Goal: Task Accomplishment & Management: Use online tool/utility

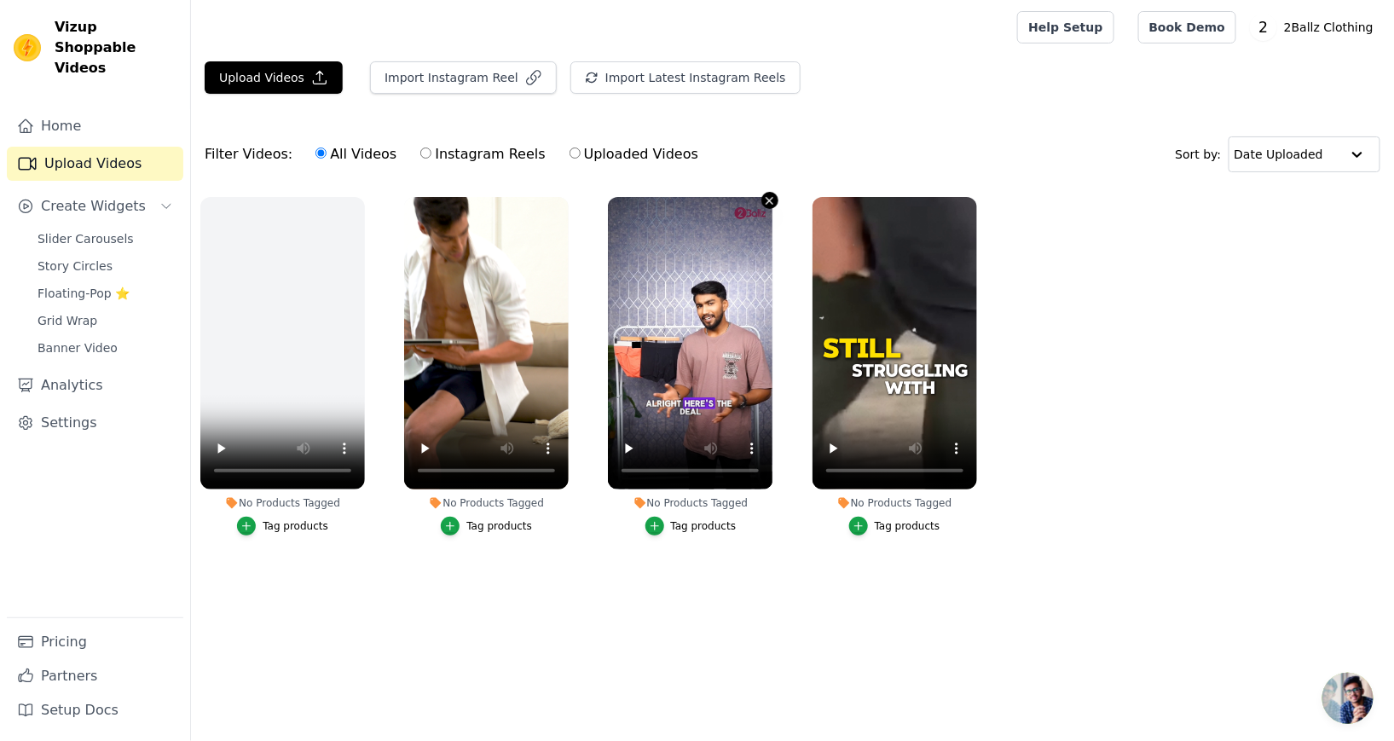
click at [767, 198] on icon "button" at bounding box center [769, 200] width 13 height 13
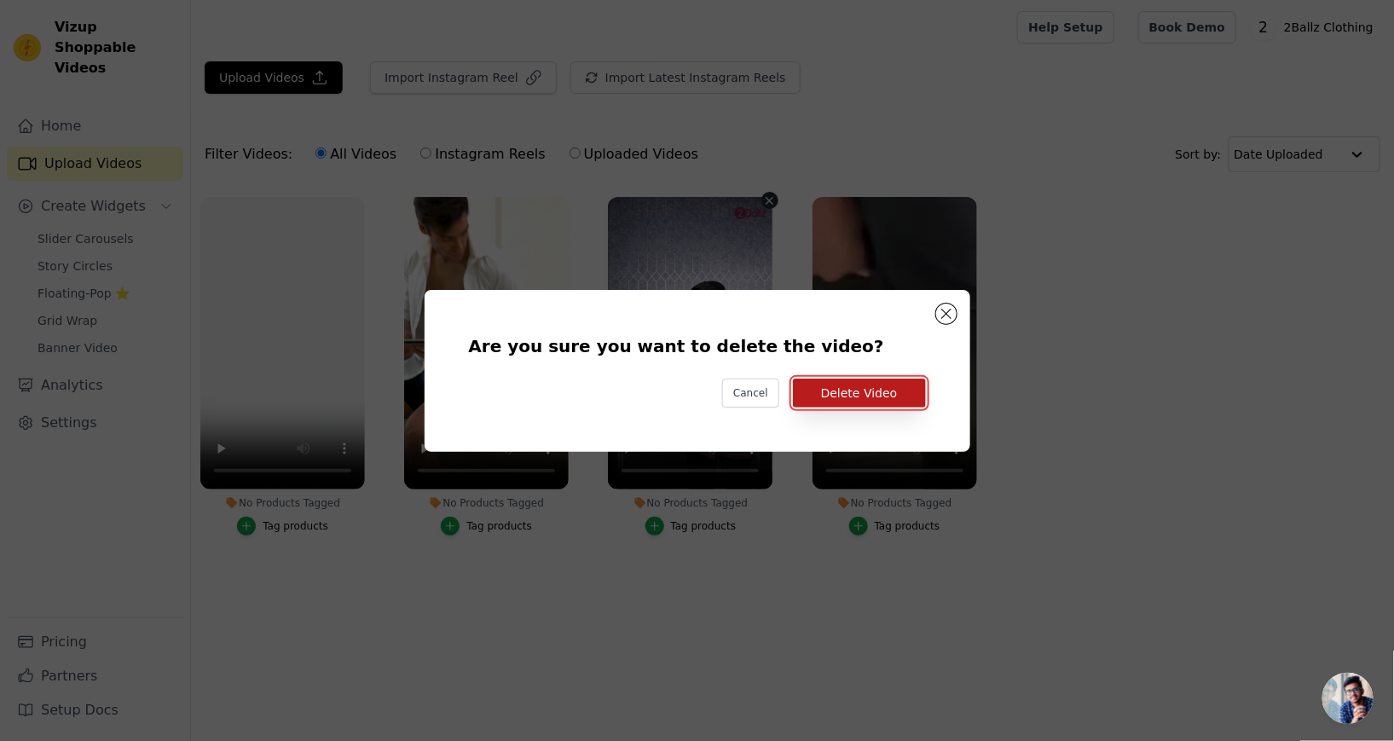
click at [877, 408] on button "Delete Video" at bounding box center [859, 393] width 133 height 29
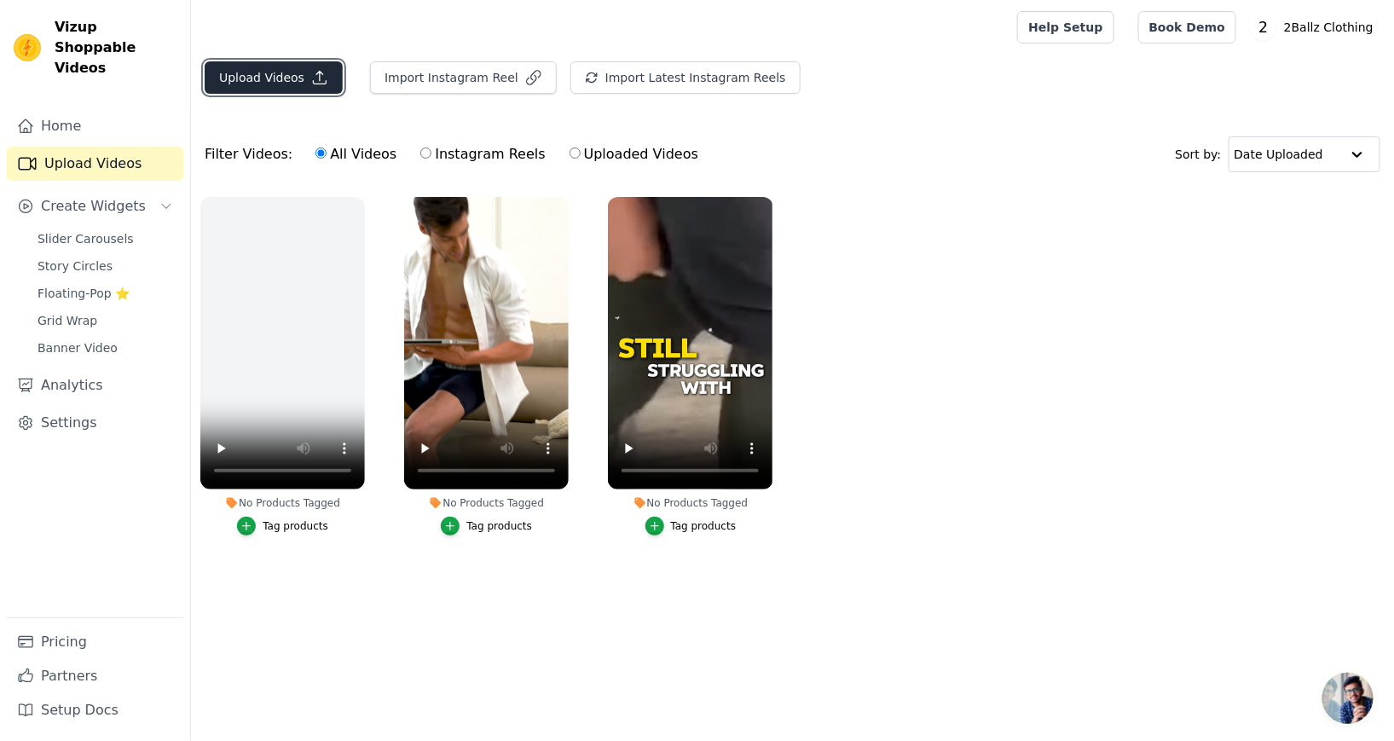
click at [255, 83] on button "Upload Videos" at bounding box center [274, 77] width 138 height 32
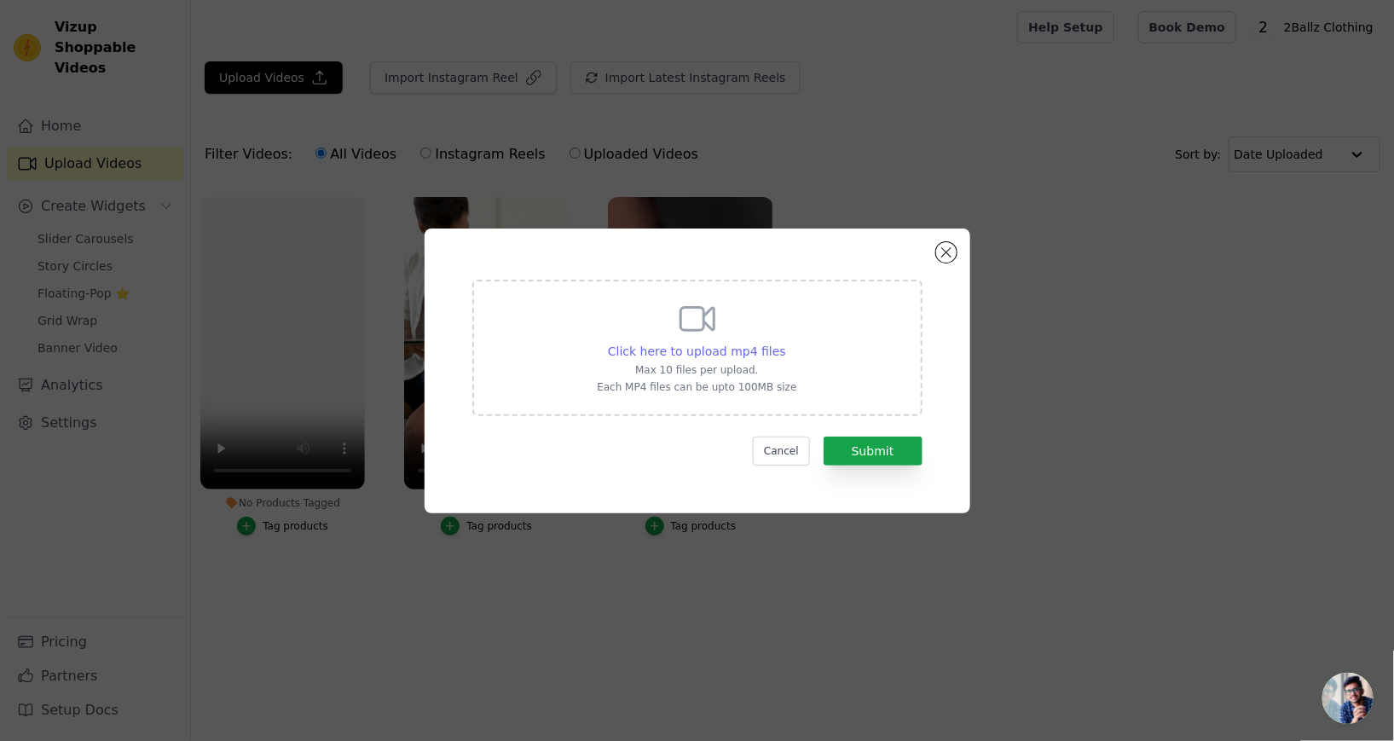
click at [752, 358] on span "Click here to upload mp4 files" at bounding box center [697, 351] width 178 height 14
click at [785, 343] on input "Click here to upload mp4 files Max 10 files per upload. Each MP4 files can be u…" at bounding box center [785, 342] width 1 height 1
click at [741, 358] on span "Click here to upload mp4 files" at bounding box center [697, 351] width 178 height 14
click at [785, 343] on input "Click here to upload mp4 files Max 10 files per upload. Each MP4 files can be u…" at bounding box center [785, 342] width 1 height 1
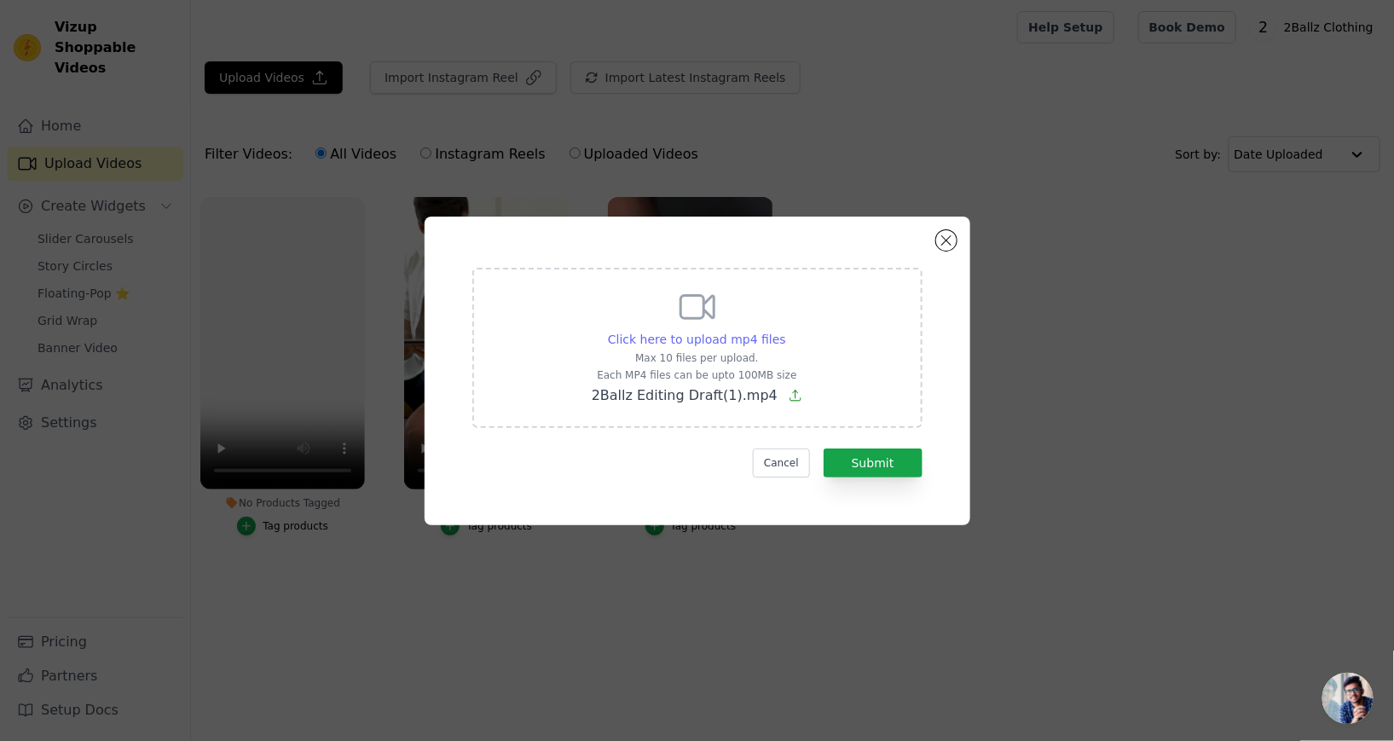
click at [721, 346] on span "Click here to upload mp4 files" at bounding box center [697, 340] width 178 height 14
click at [785, 331] on input "Click here to upload mp4 files Max 10 files per upload. Each MP4 files can be u…" at bounding box center [785, 330] width 1 height 1
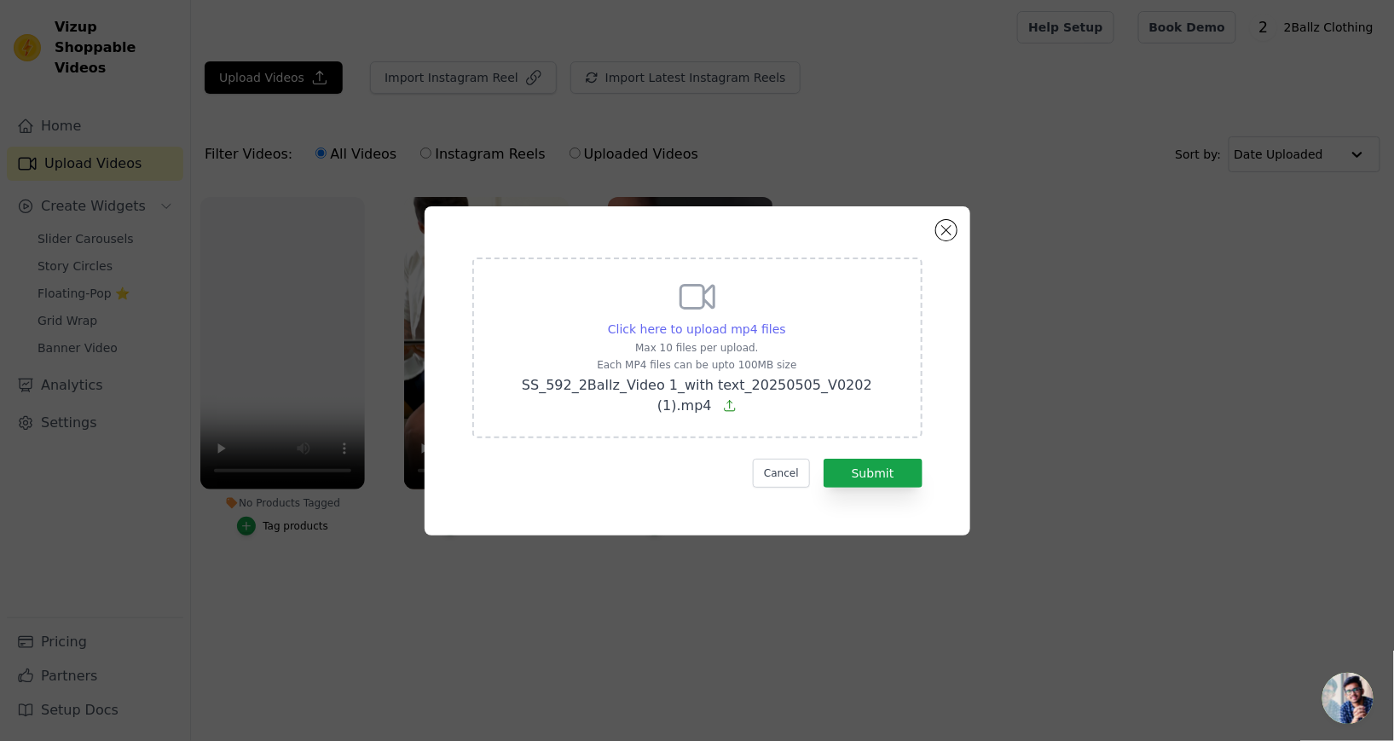
click at [701, 336] on span "Click here to upload mp4 files" at bounding box center [697, 329] width 178 height 14
click at [785, 321] on input "Click here to upload mp4 files Max 10 files per upload. Each MP4 files can be u…" at bounding box center [785, 320] width 1 height 1
type input "C:\fakepath\SS_592_2Ballz_Video 1_with text_20250505_V0202 (1).mp4"
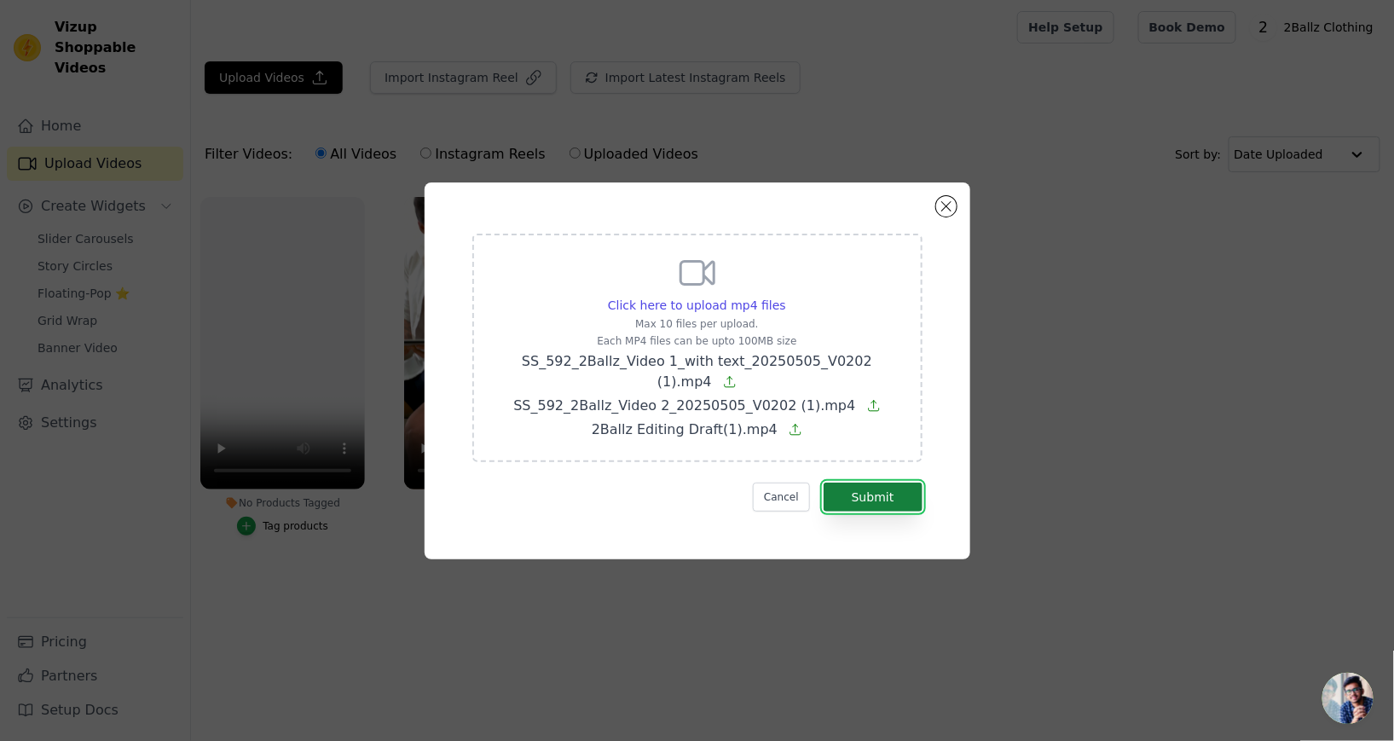
click at [866, 512] on button "Submit" at bounding box center [873, 497] width 99 height 29
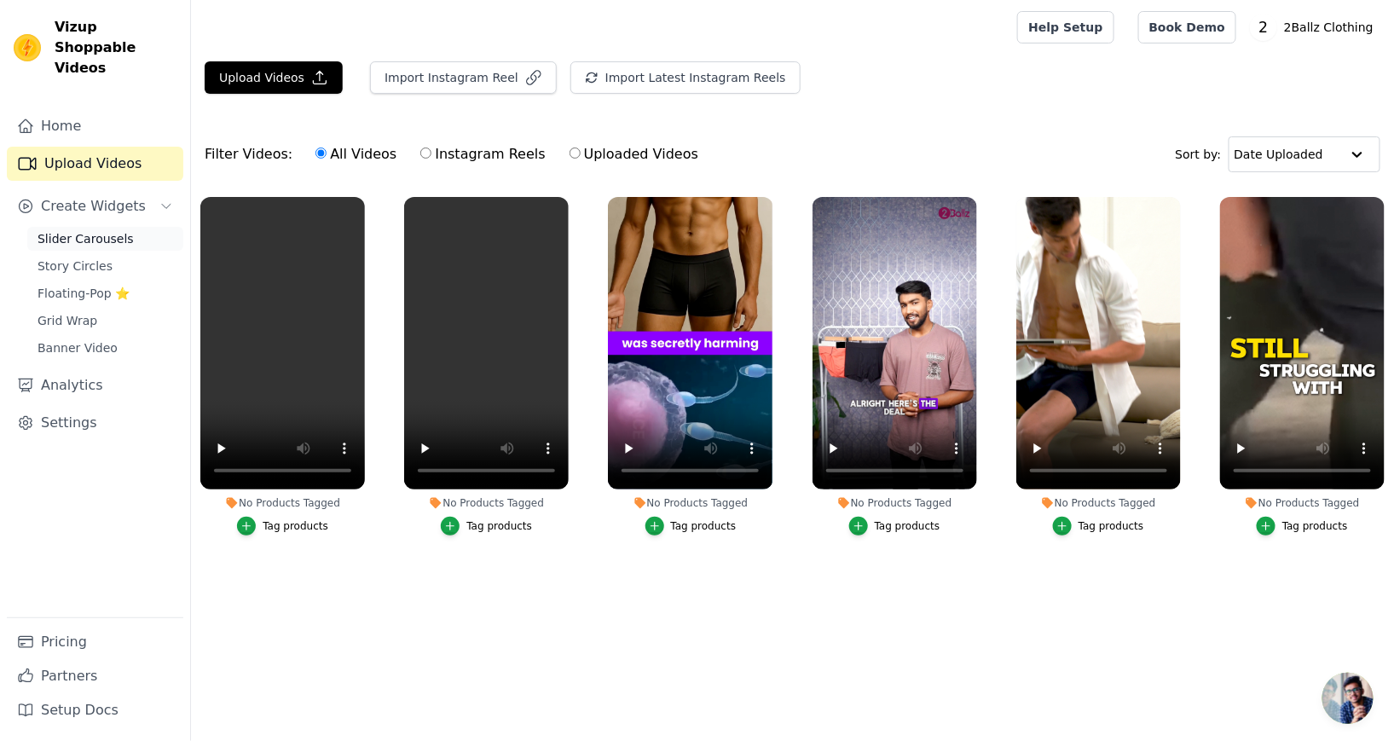
click at [62, 230] on span "Slider Carousels" at bounding box center [86, 238] width 96 height 17
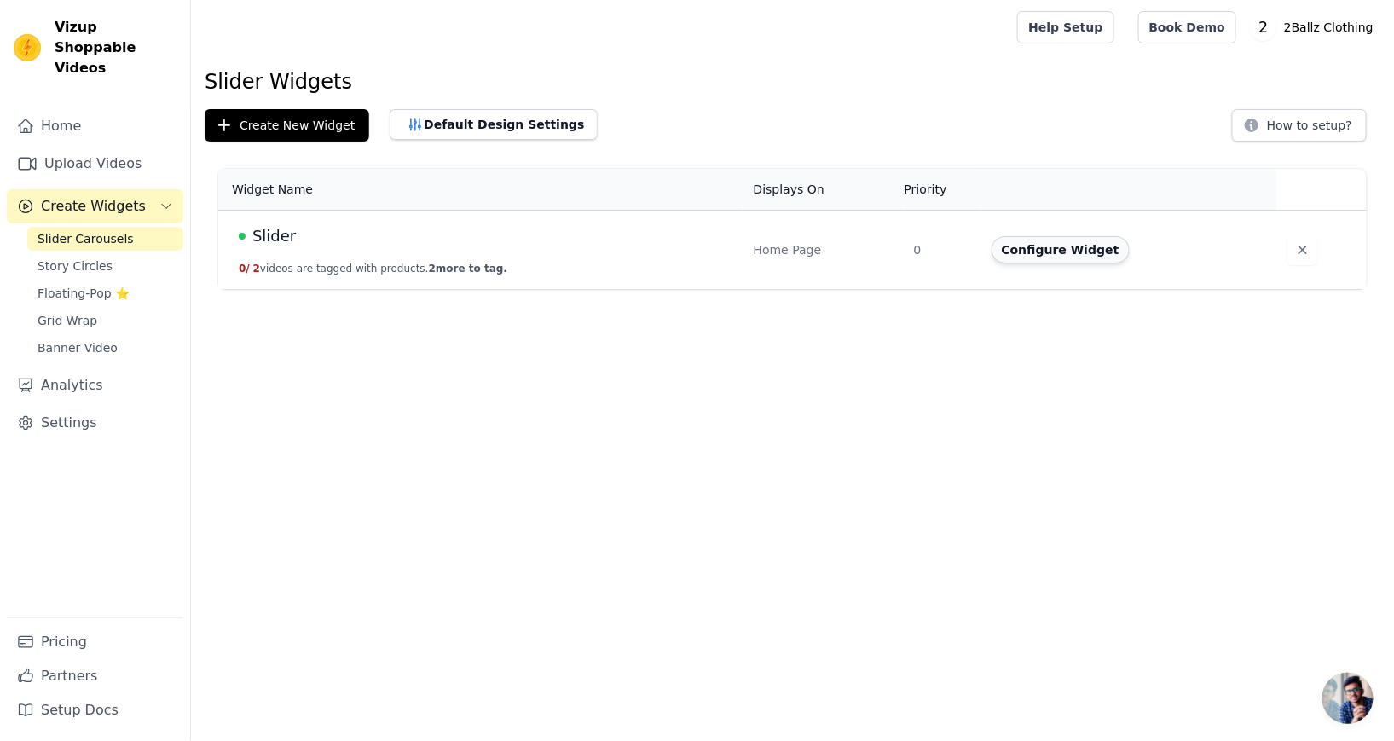
click at [1047, 256] on button "Configure Widget" at bounding box center [1061, 249] width 138 height 27
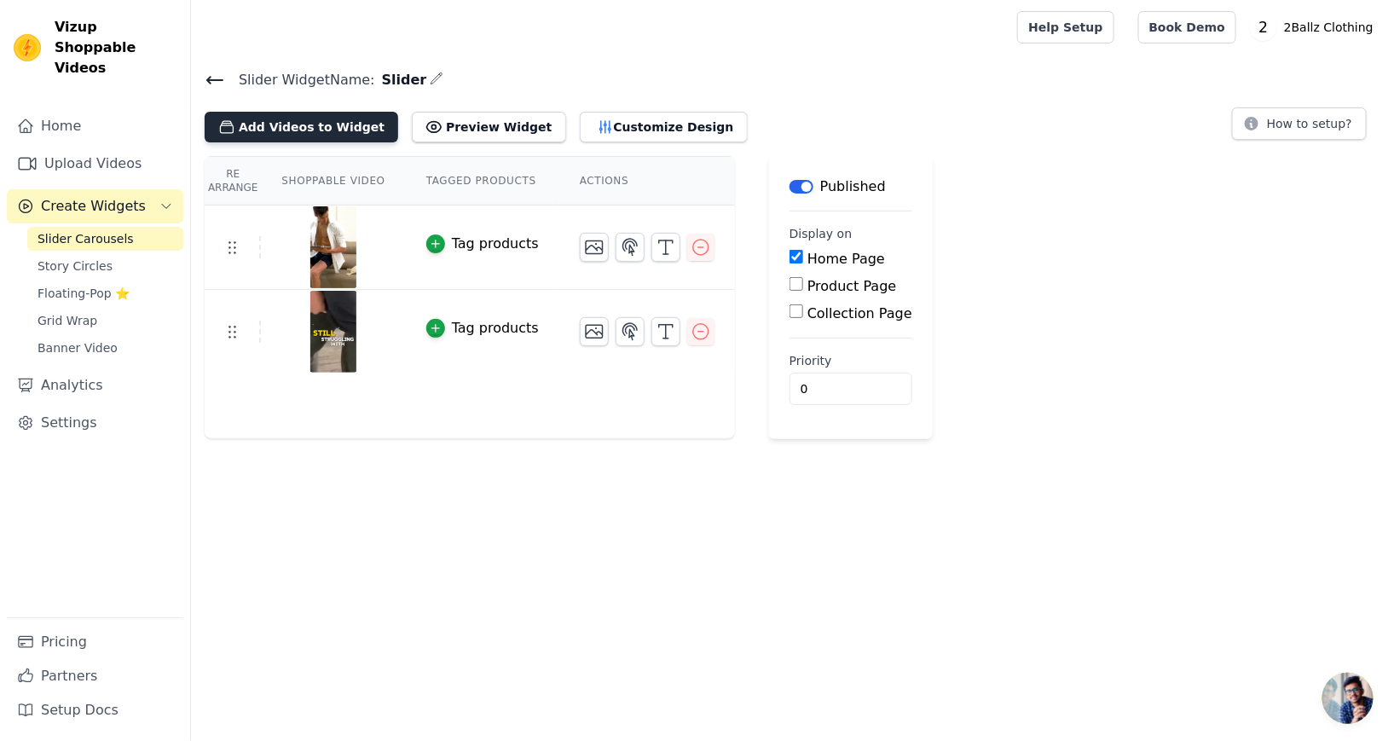
click at [289, 130] on button "Add Videos to Widget" at bounding box center [302, 127] width 194 height 31
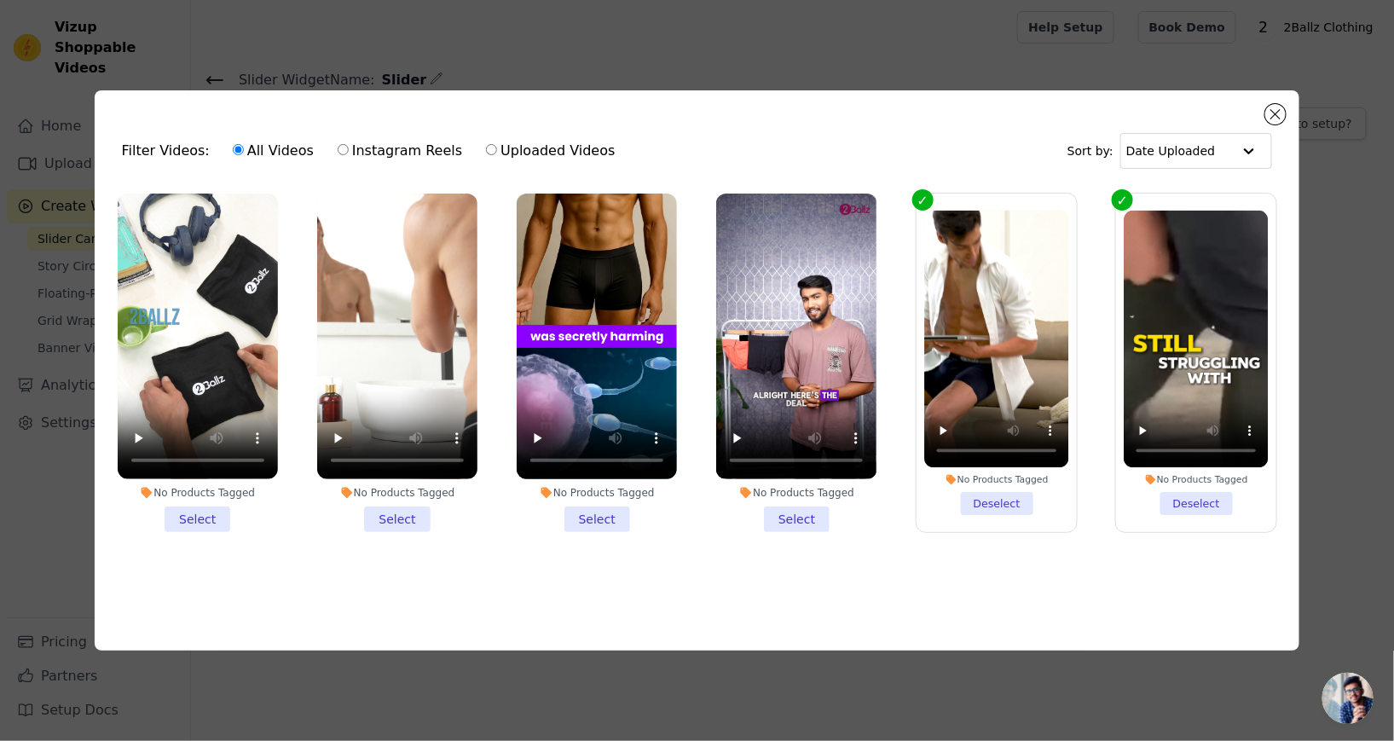
click at [793, 532] on li "No Products Tagged Select" at bounding box center [796, 363] width 160 height 339
click at [0, 0] on input "No Products Tagged Select" at bounding box center [0, 0] width 0 height 0
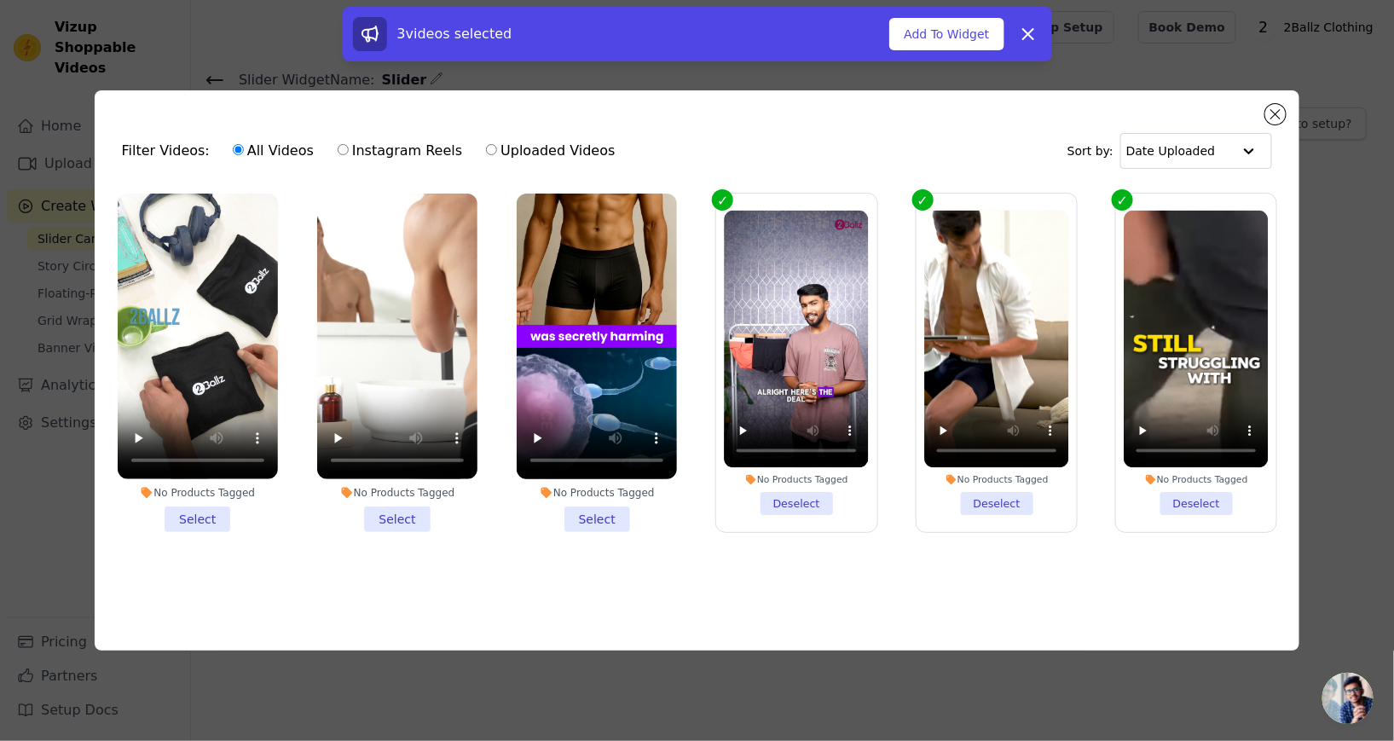
click at [609, 532] on li "No Products Tagged Select" at bounding box center [597, 363] width 160 height 339
click at [0, 0] on input "No Products Tagged Select" at bounding box center [0, 0] width 0 height 0
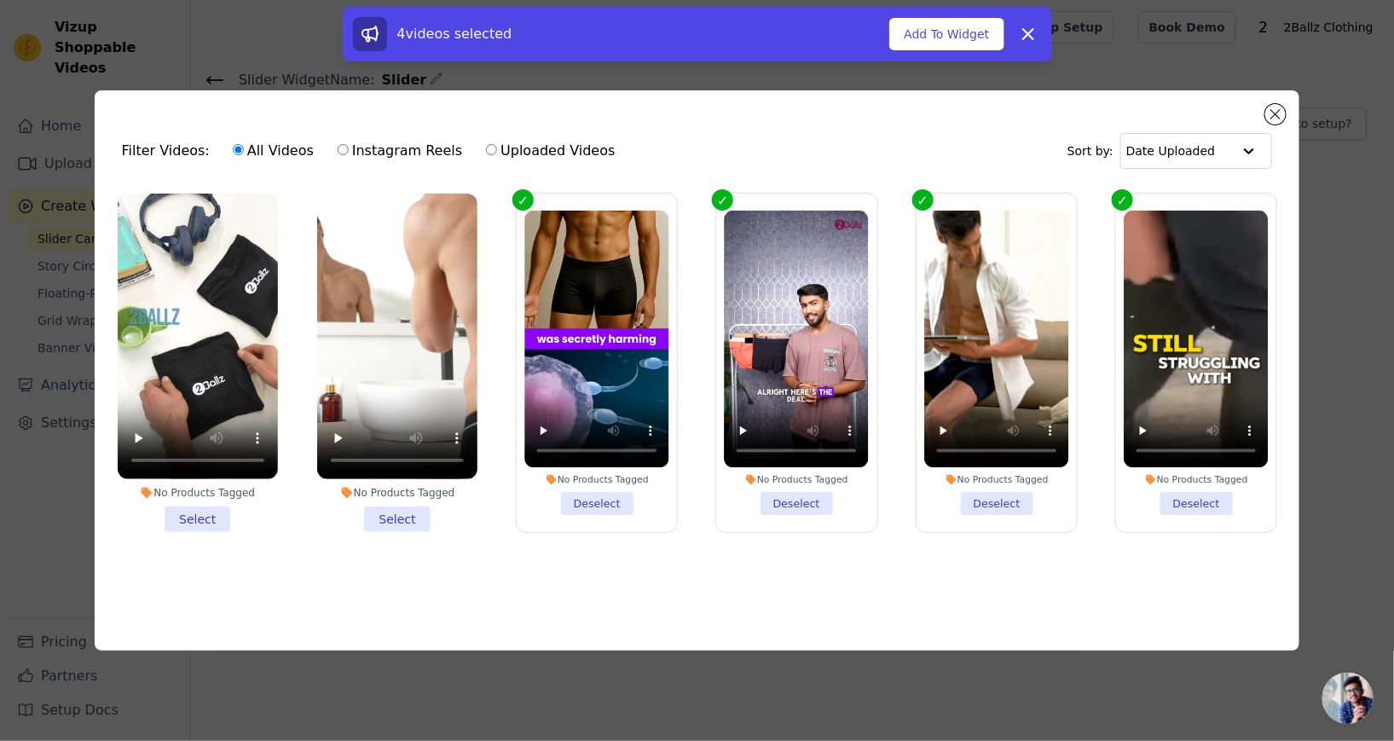
click at [404, 532] on li "No Products Tagged Select" at bounding box center [397, 363] width 160 height 339
click at [0, 0] on input "No Products Tagged Select" at bounding box center [0, 0] width 0 height 0
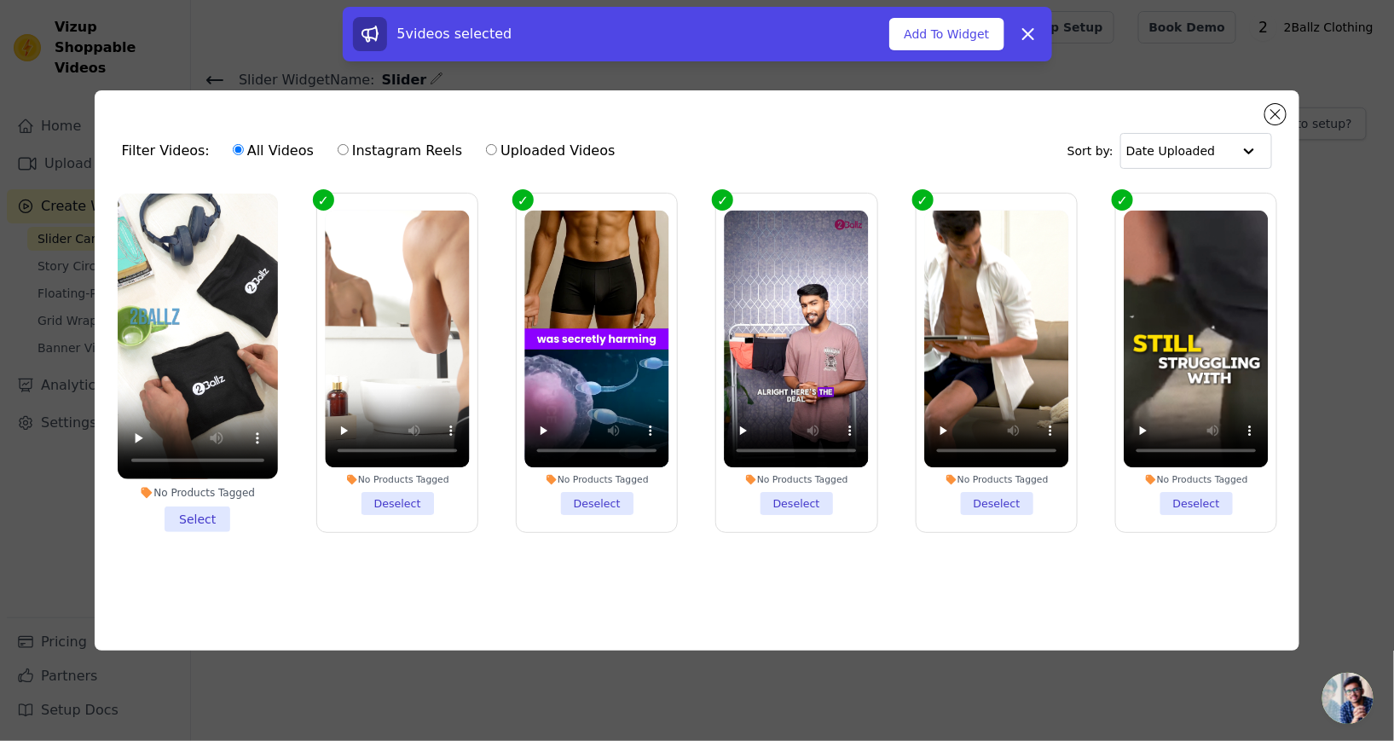
click at [191, 532] on li "No Products Tagged Select" at bounding box center [198, 363] width 160 height 339
click at [0, 0] on input "No Products Tagged Select" at bounding box center [0, 0] width 0 height 0
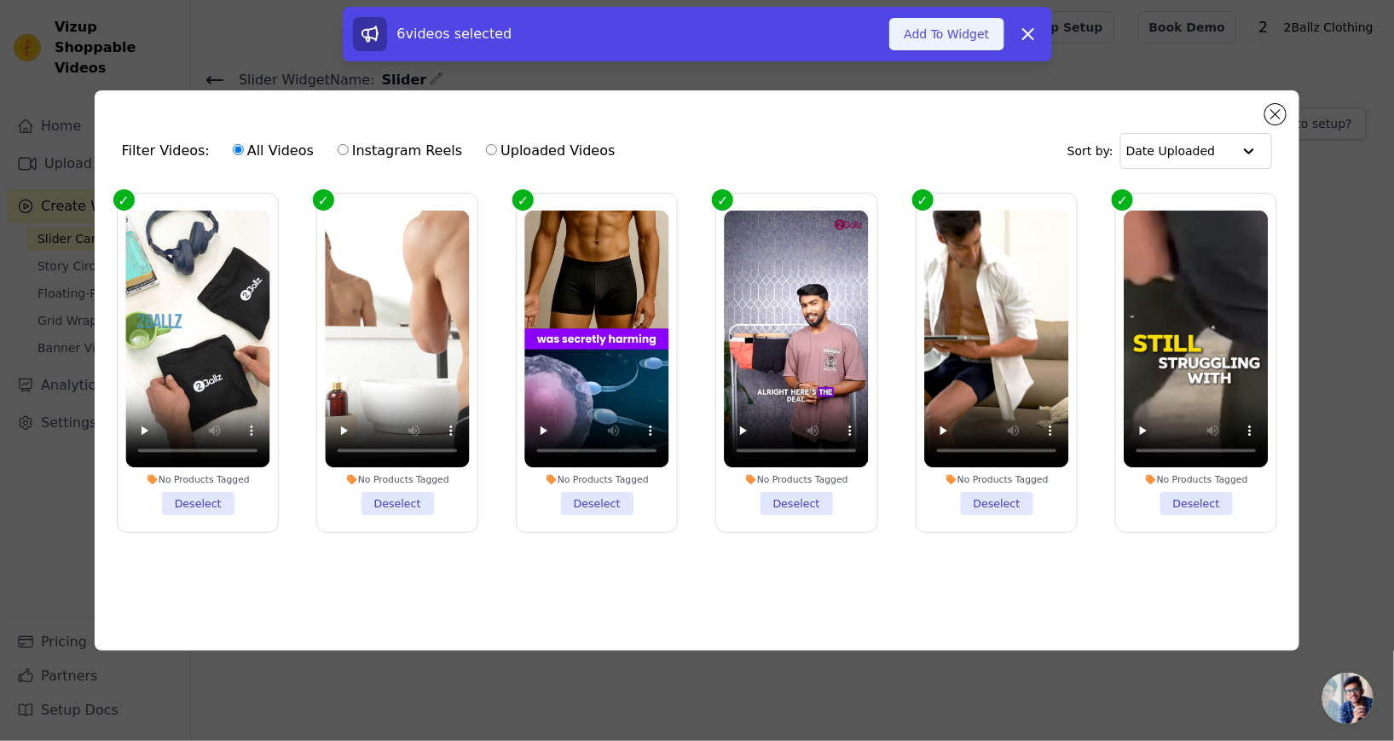
click at [945, 30] on button "Add To Widget" at bounding box center [946, 34] width 114 height 32
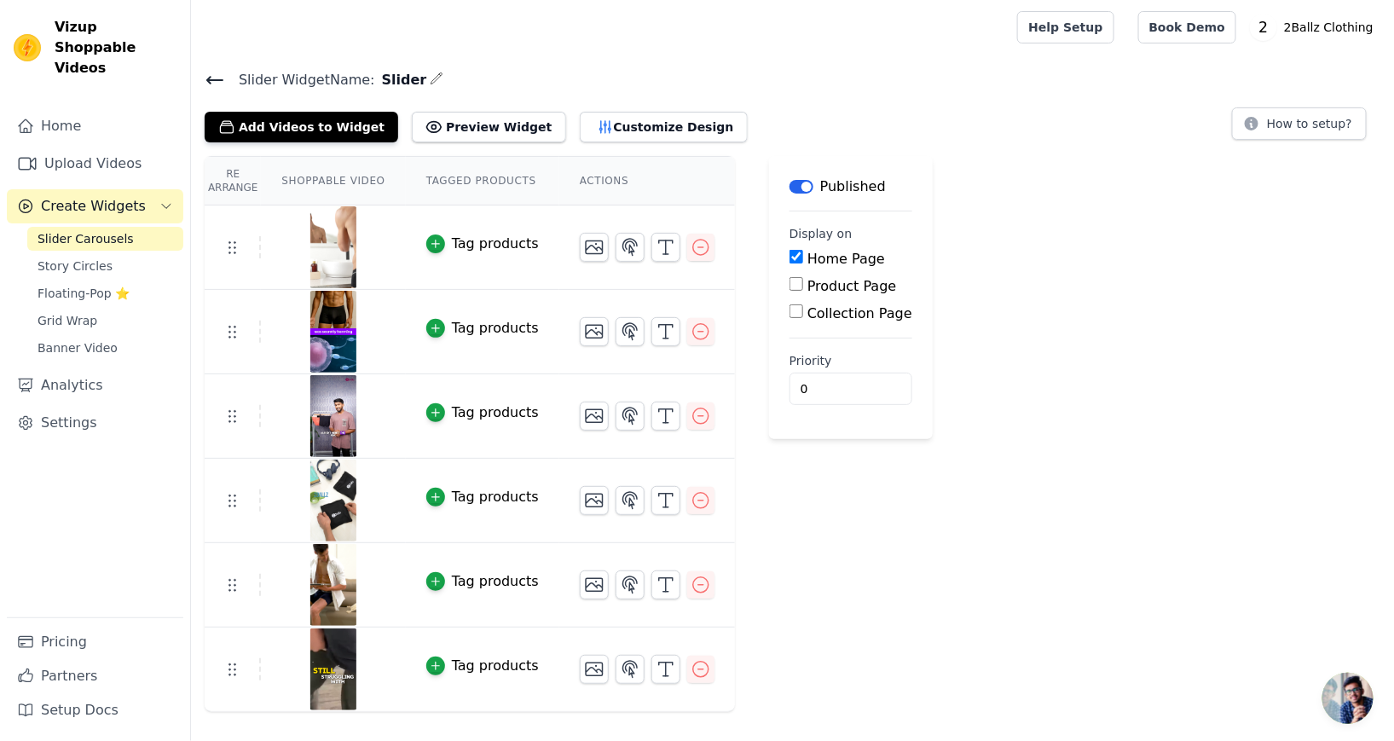
click at [217, 82] on icon at bounding box center [215, 80] width 20 height 20
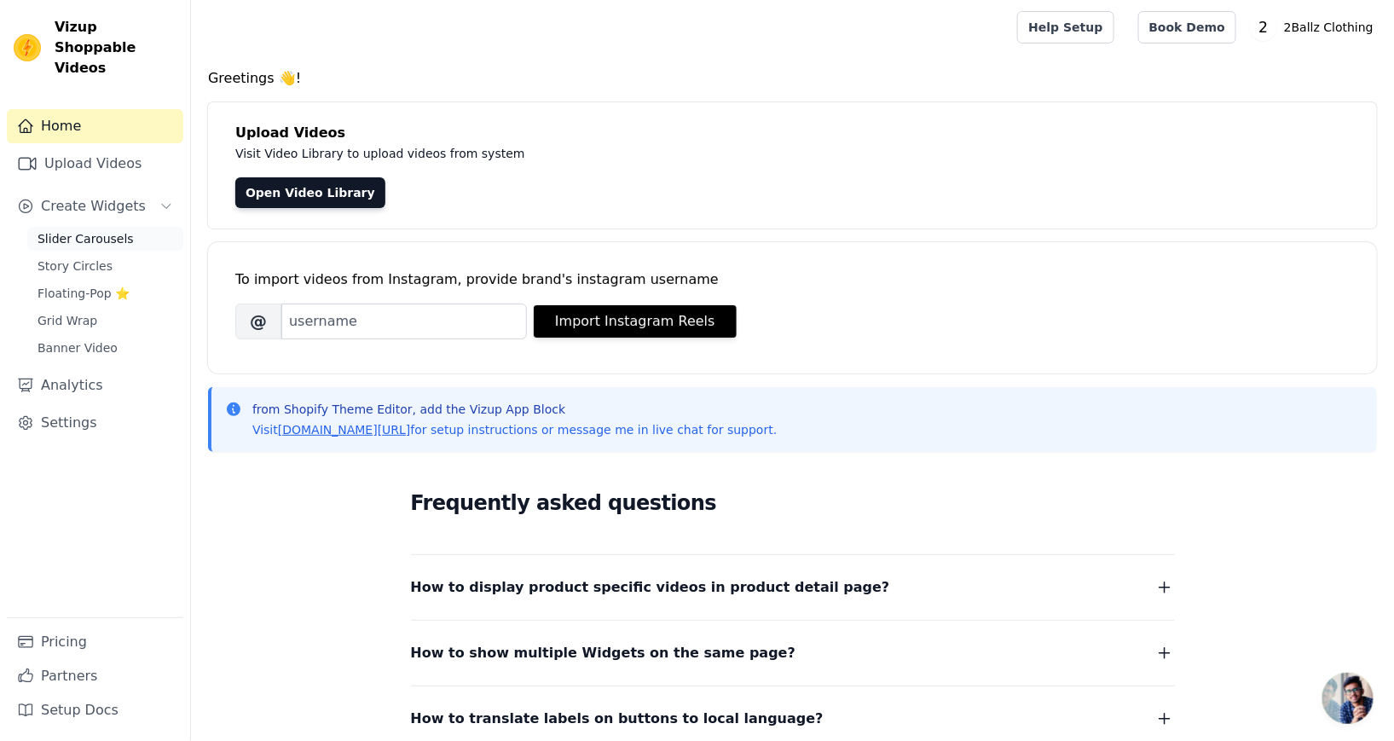
click at [84, 230] on span "Slider Carousels" at bounding box center [86, 238] width 96 height 17
click at [73, 230] on span "Slider Carousels" at bounding box center [86, 238] width 96 height 17
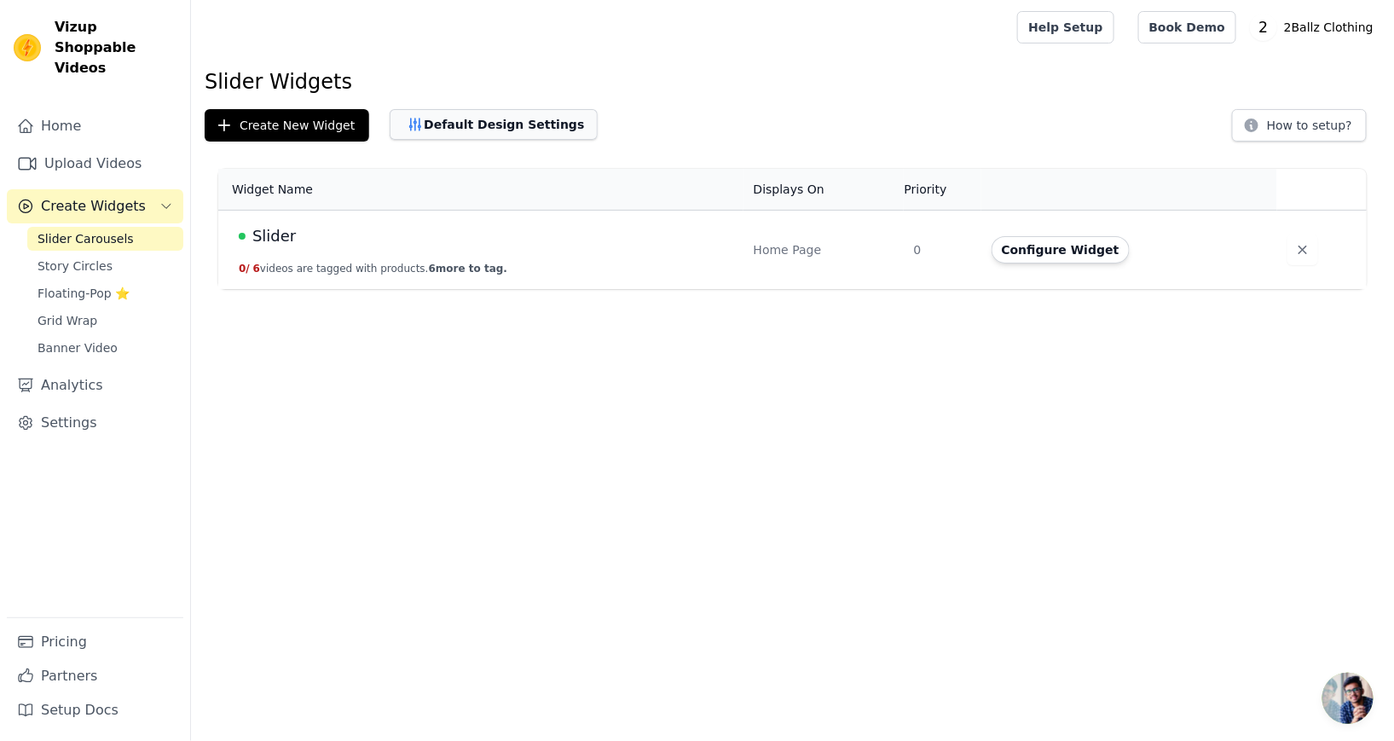
click at [508, 124] on button "Default Design Settings" at bounding box center [494, 124] width 208 height 31
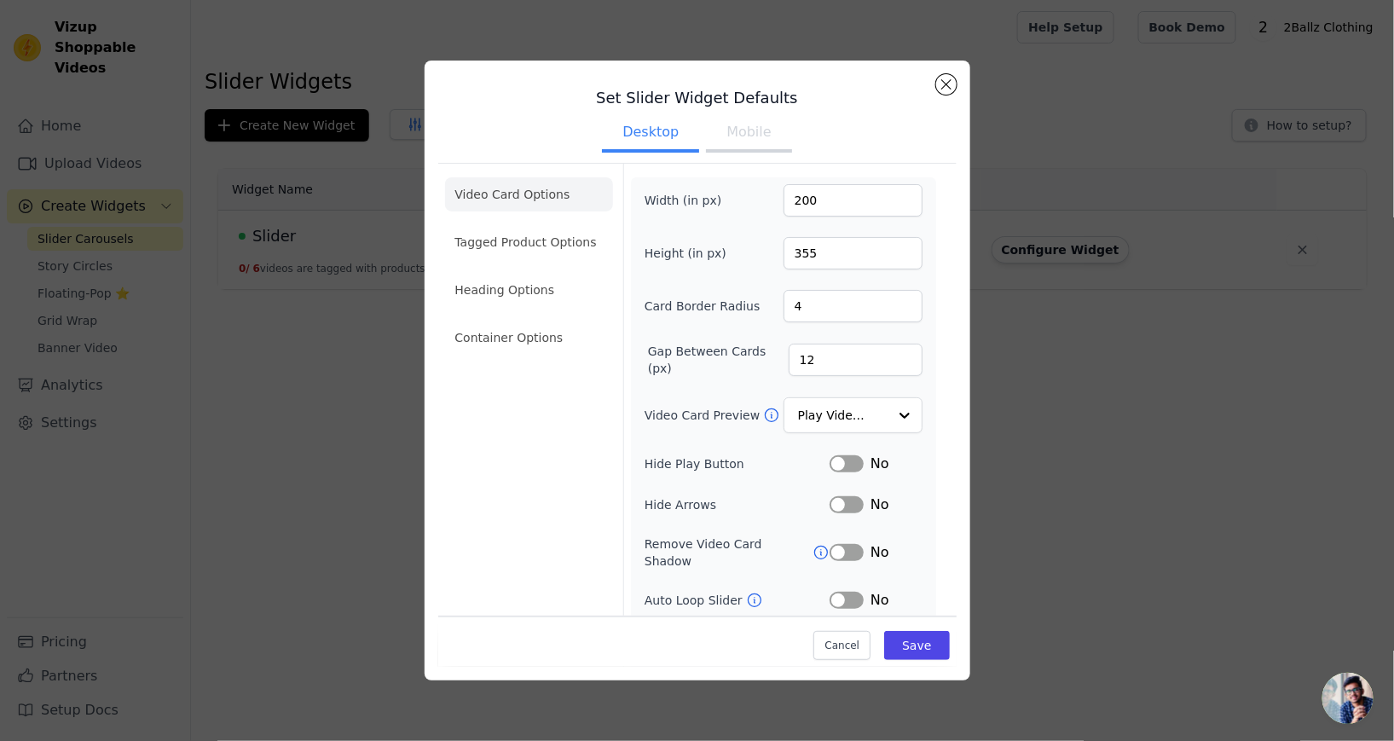
click at [744, 153] on button "Mobile" at bounding box center [748, 134] width 85 height 38
click at [491, 292] on li "Heading Options" at bounding box center [529, 290] width 168 height 34
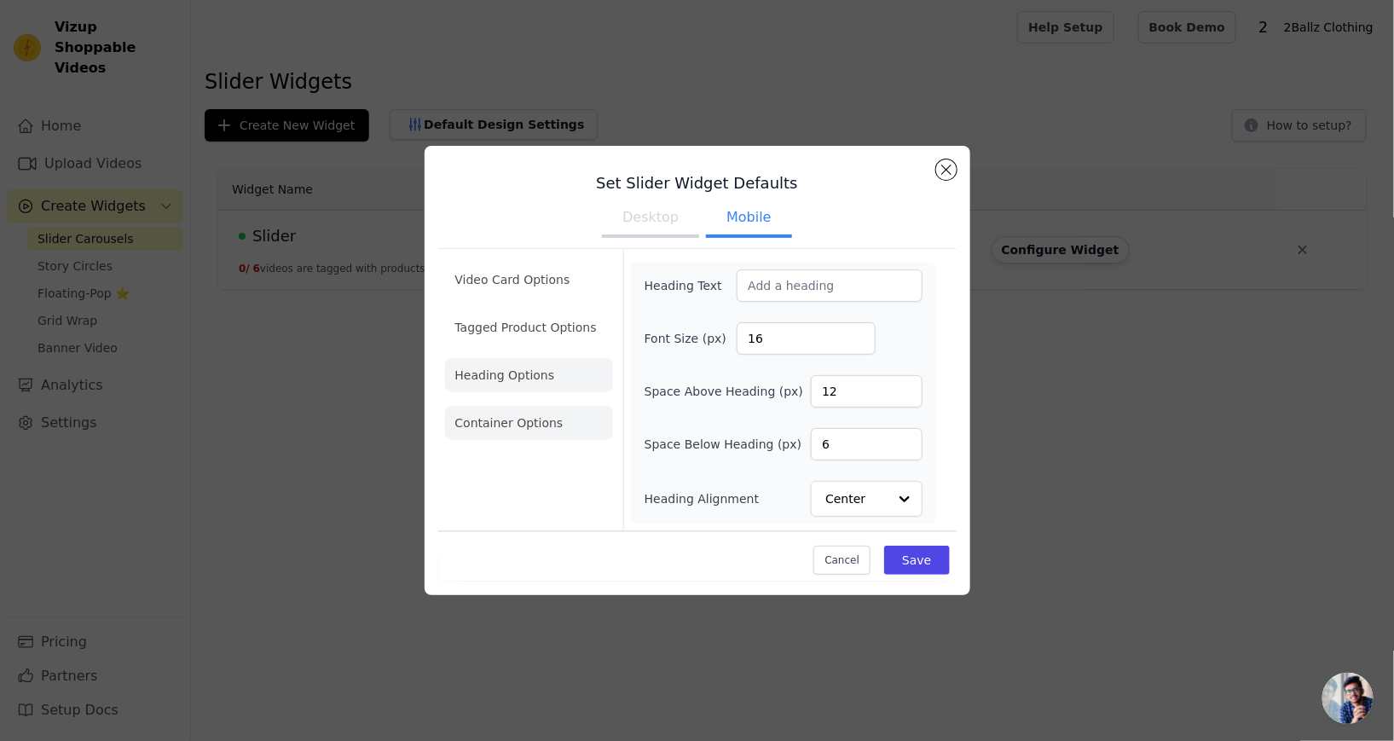
click at [489, 440] on li "Container Options" at bounding box center [529, 423] width 168 height 34
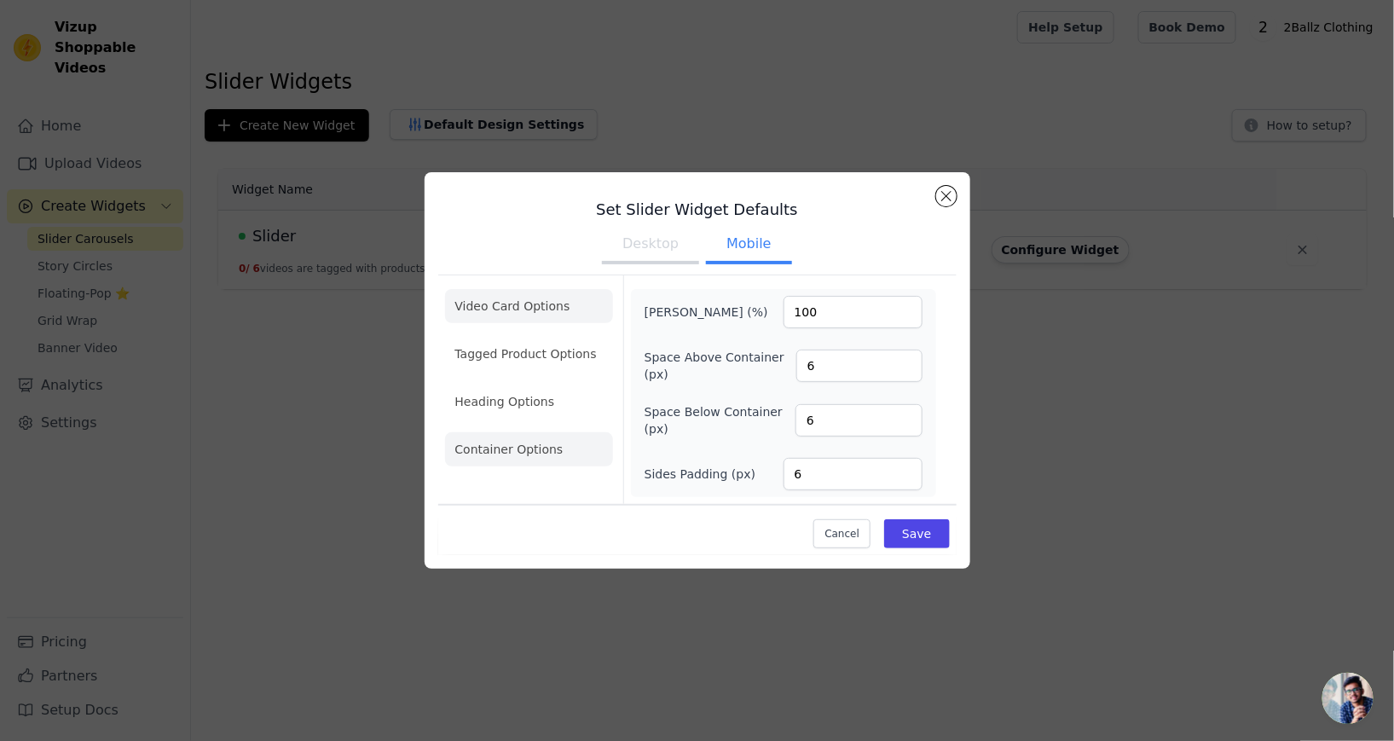
click at [520, 347] on li "Video Card Options" at bounding box center [529, 354] width 168 height 34
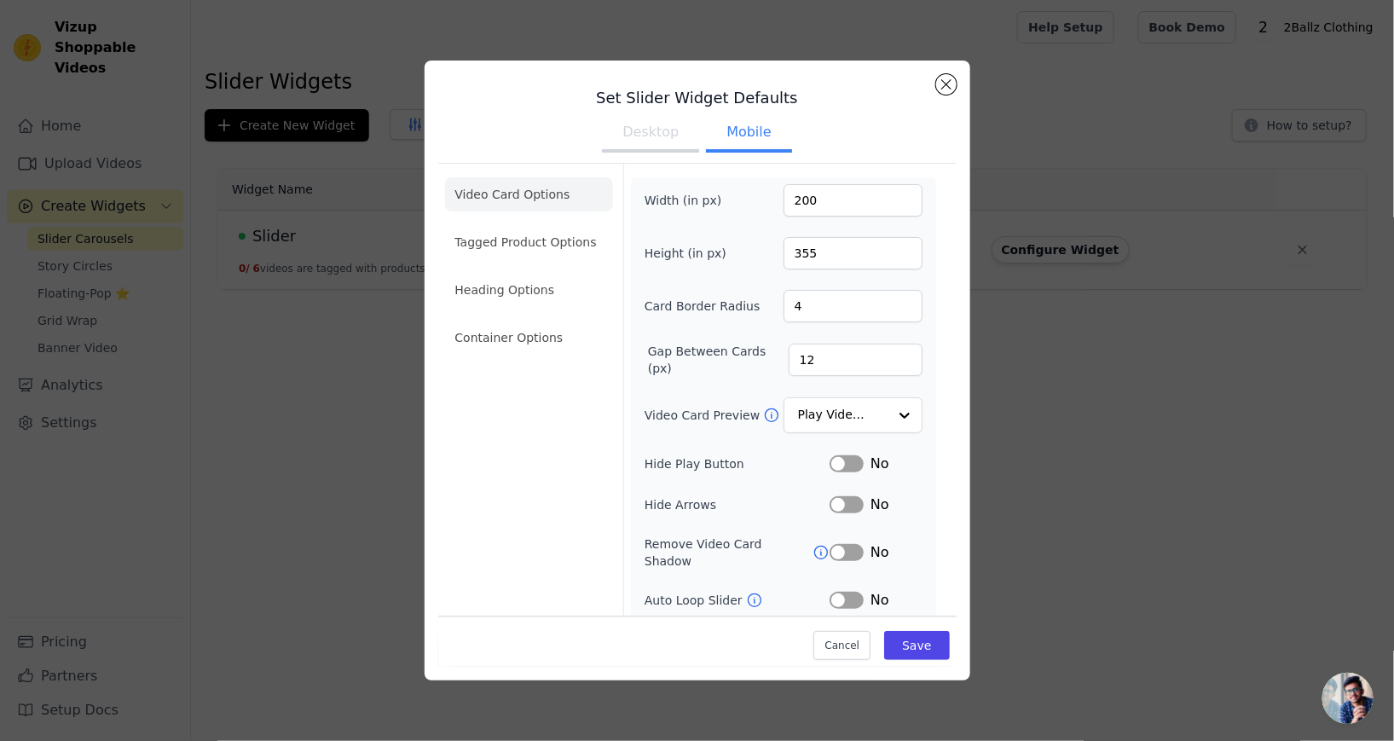
click at [621, 144] on button "Desktop" at bounding box center [650, 134] width 97 height 38
click at [734, 130] on button "Mobile" at bounding box center [748, 134] width 85 height 38
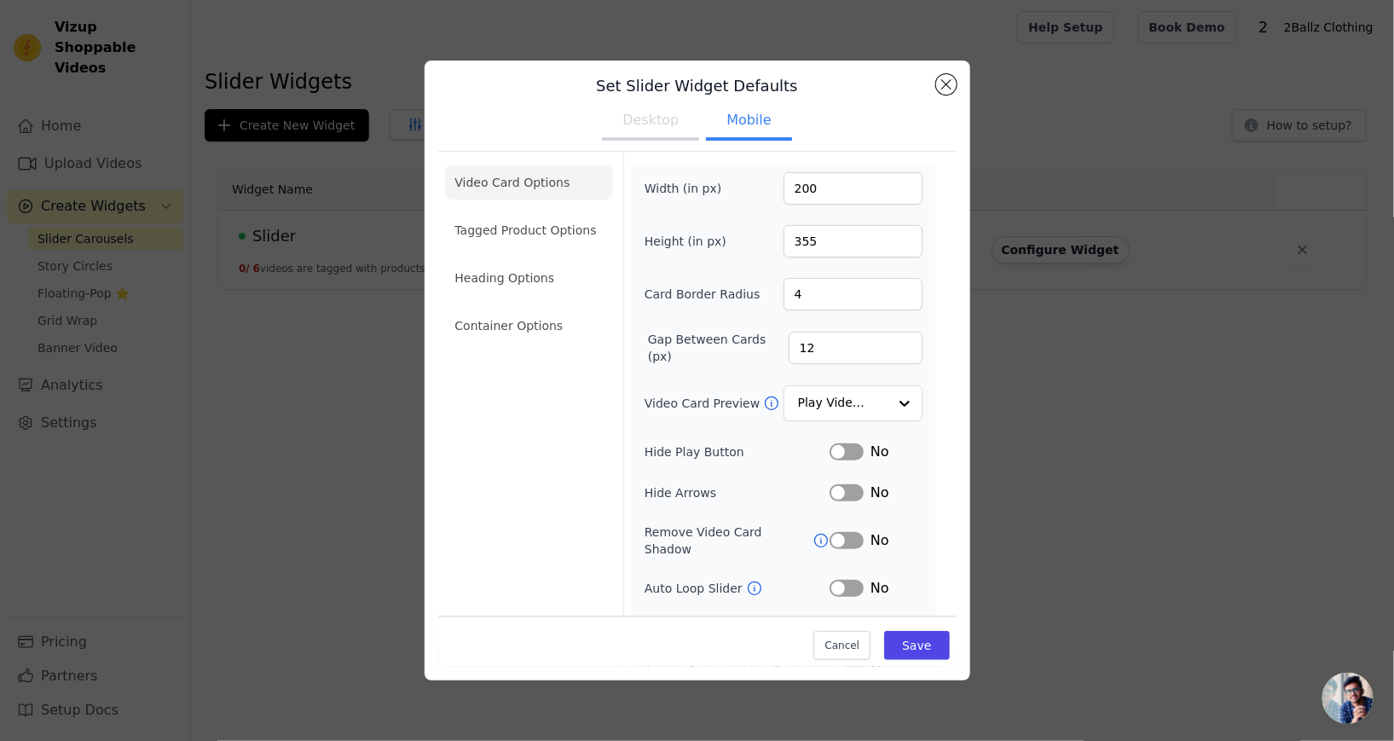
scroll to position [45, 0]
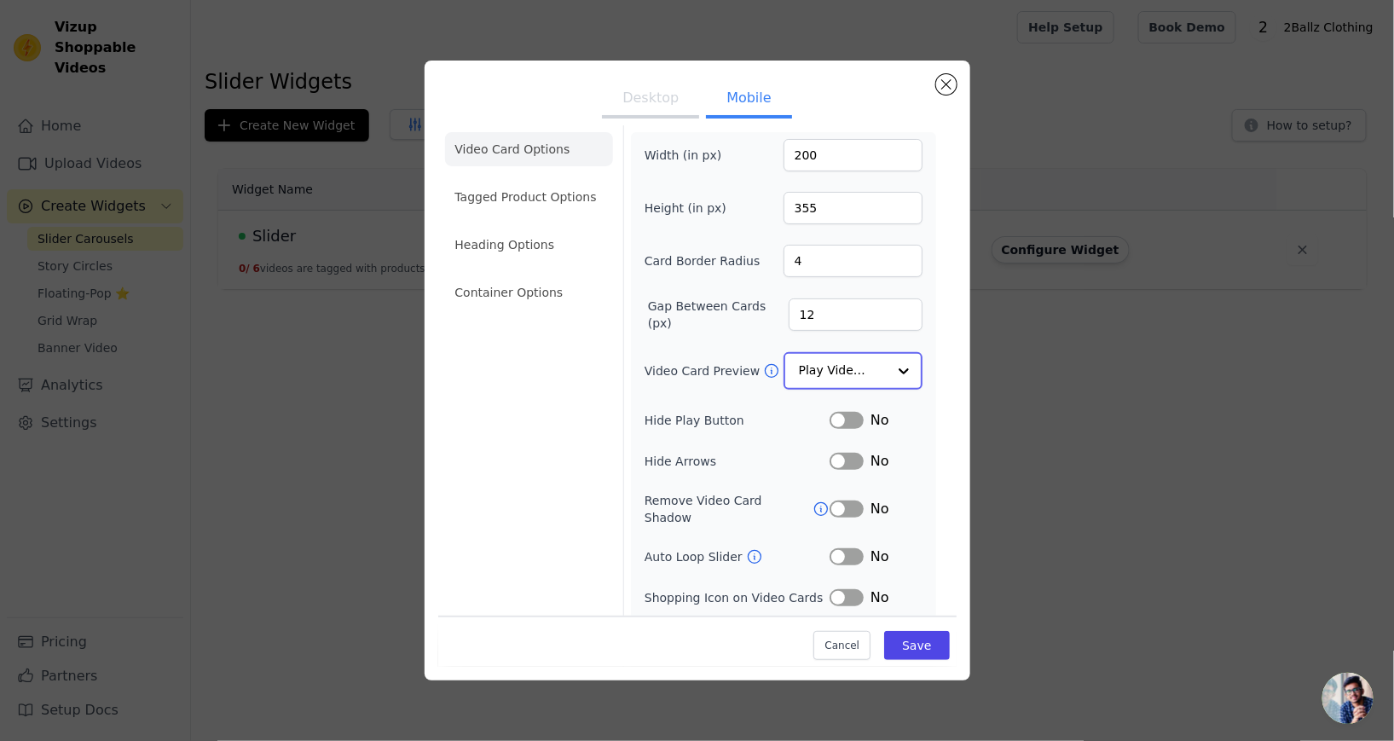
click at [864, 376] on input "Video Card Preview" at bounding box center [843, 371] width 88 height 34
click at [929, 225] on div "Width (in px) 200 Height (in px) 355 Card Border Radius 4 Gap Between Cards (px…" at bounding box center [783, 413] width 305 height 563
click at [856, 669] on button "Label" at bounding box center [847, 677] width 34 height 17
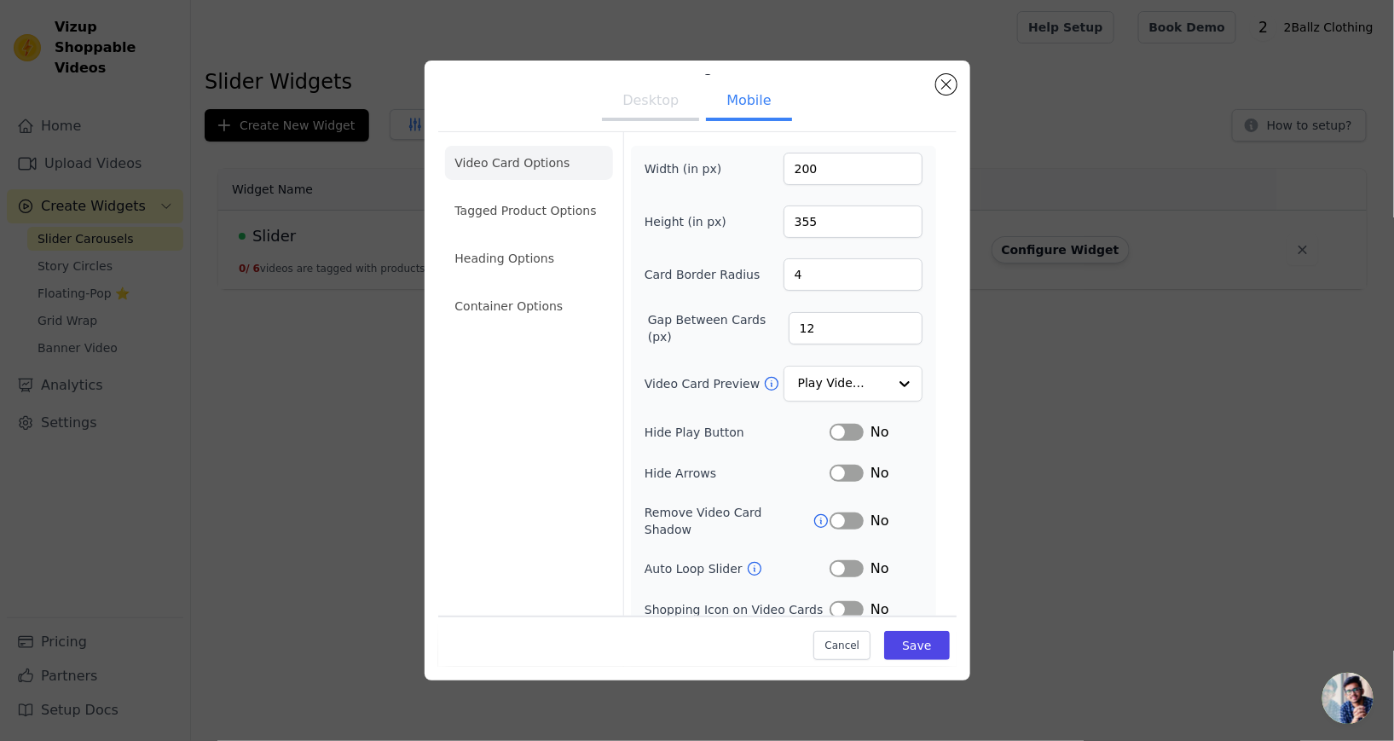
scroll to position [0, 0]
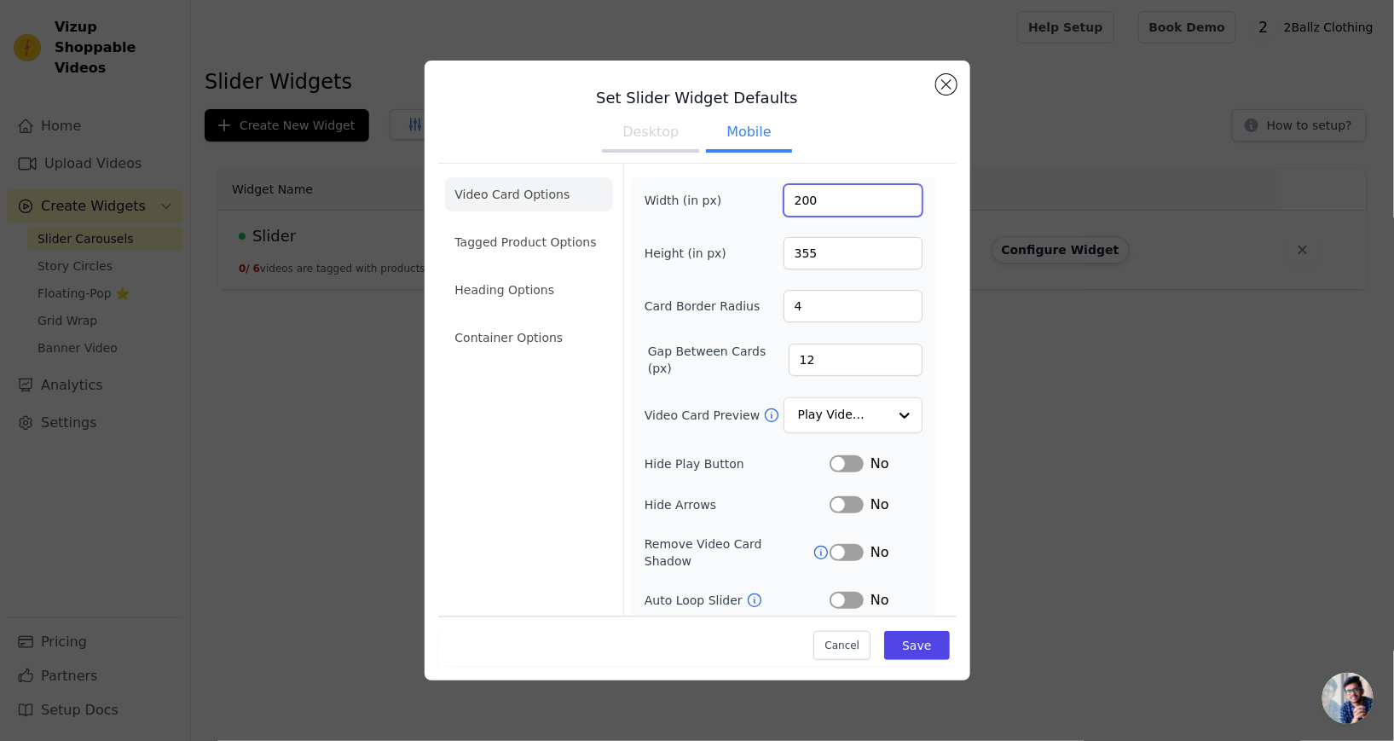
click at [842, 208] on input "200" at bounding box center [853, 200] width 139 height 32
type input "100"
click at [849, 259] on input "355" at bounding box center [853, 253] width 139 height 32
type input "320"
click at [836, 204] on input "100" at bounding box center [853, 200] width 139 height 32
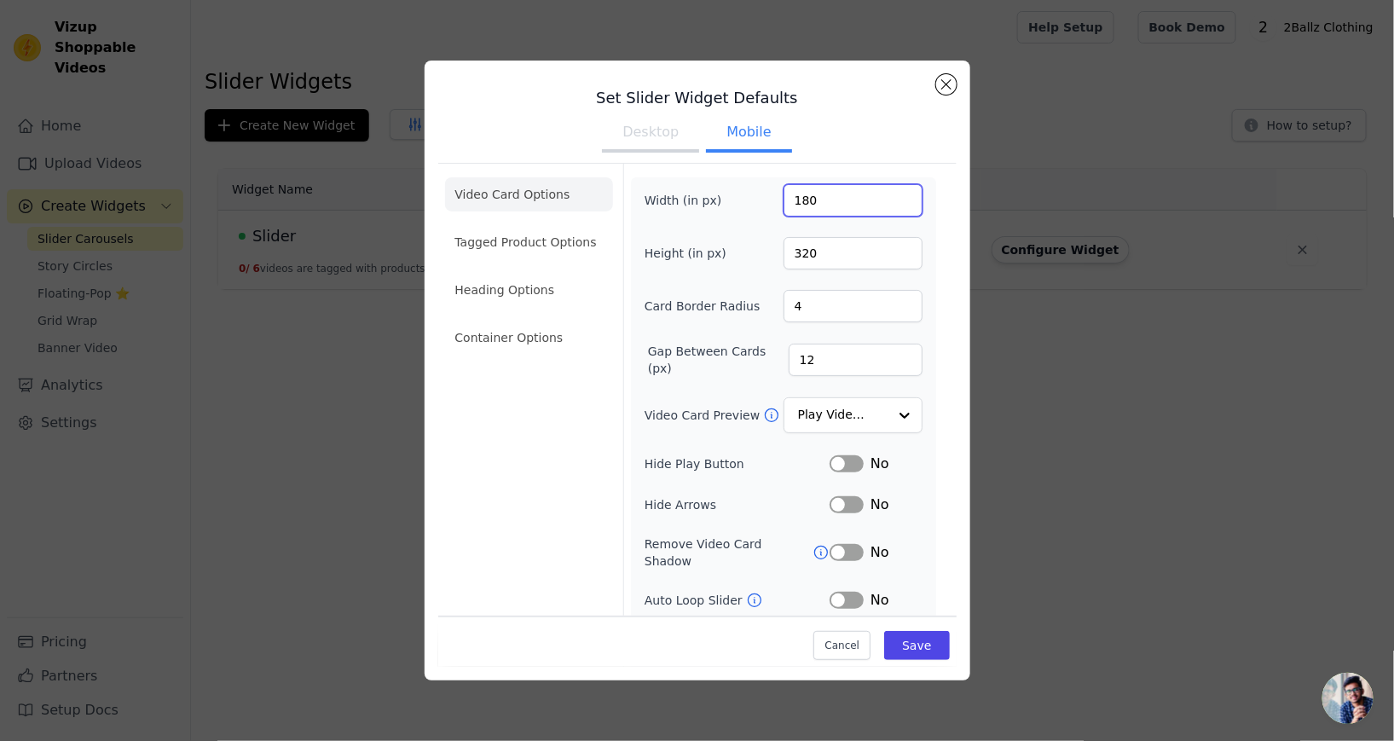
type input "180"
click at [888, 182] on form "Width (in px) 180 Height (in px) 320 Card Border Radius 4 Gap Between Cards (px…" at bounding box center [783, 455] width 320 height 583
click at [911, 660] on button "Save" at bounding box center [916, 645] width 65 height 29
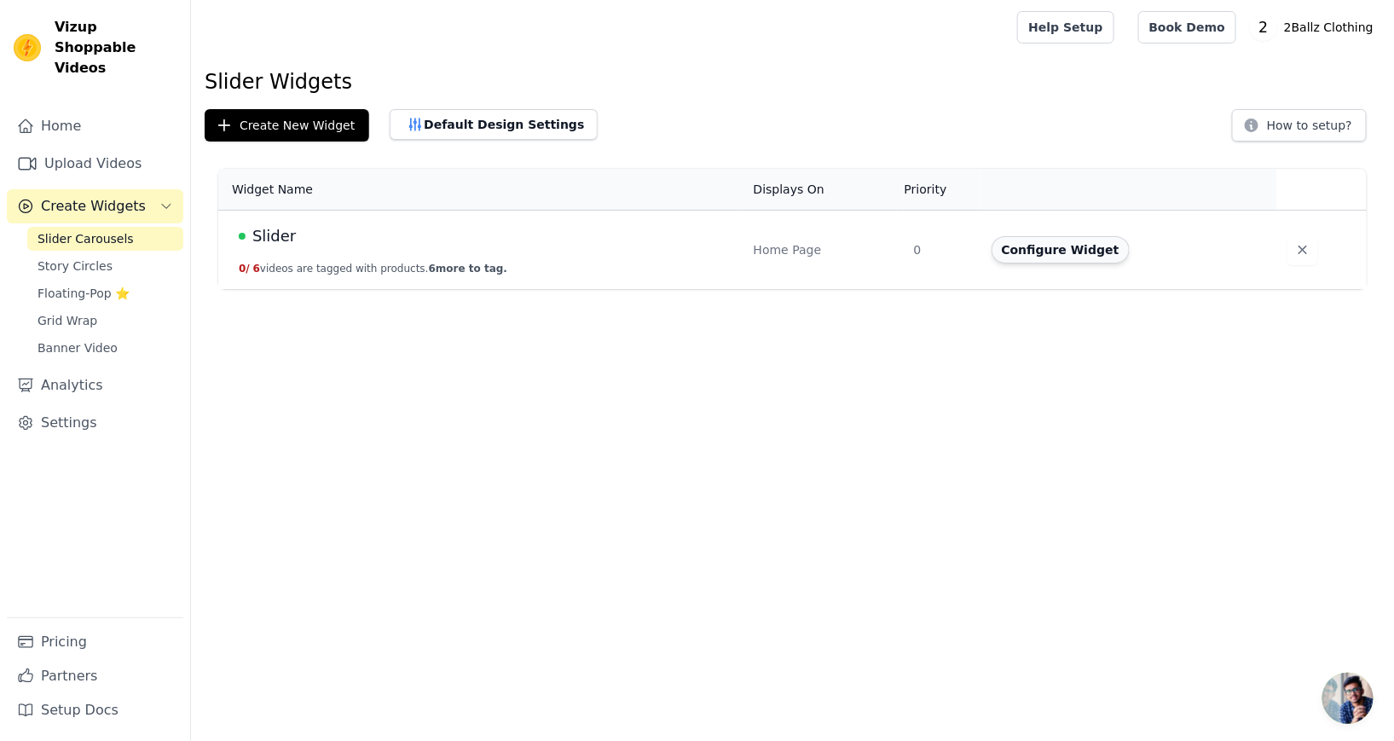
click at [1033, 260] on button "Configure Widget" at bounding box center [1061, 249] width 138 height 27
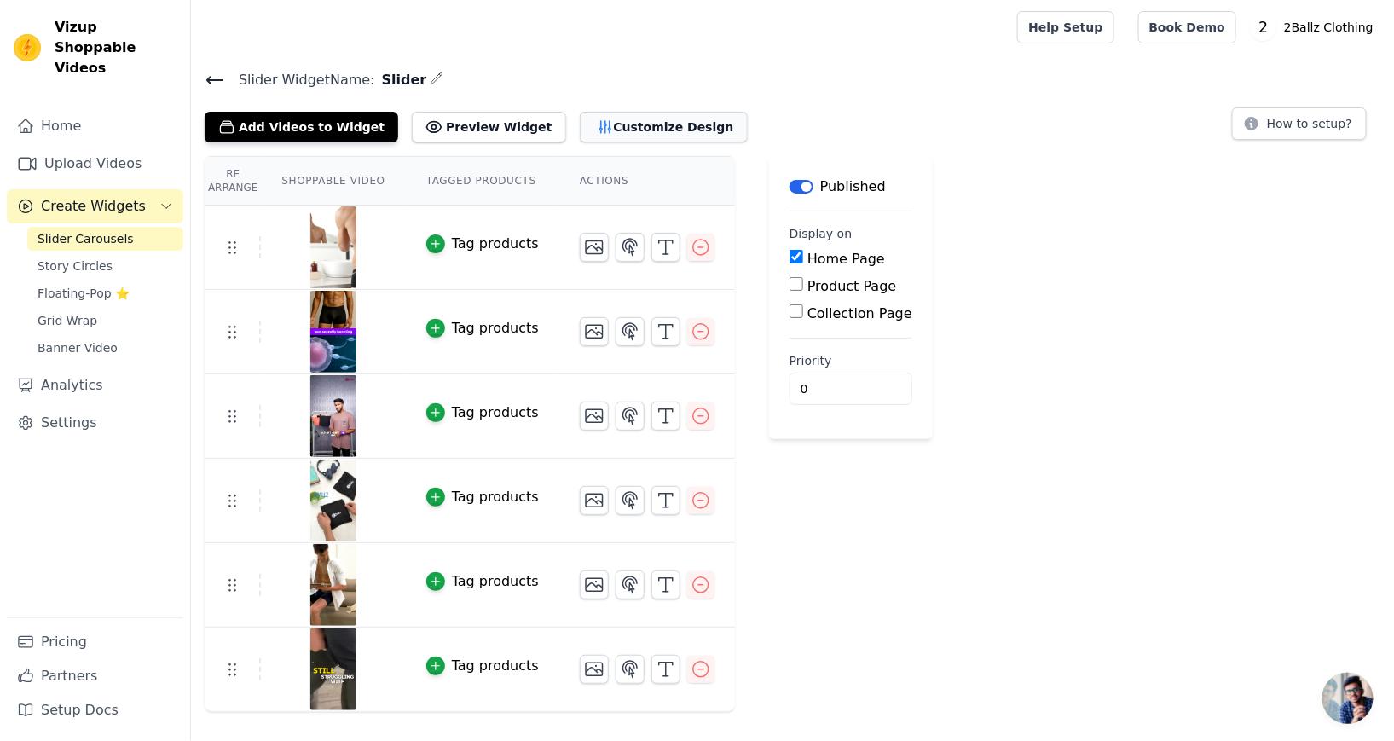
click at [588, 126] on button "Customize Design" at bounding box center [664, 127] width 168 height 31
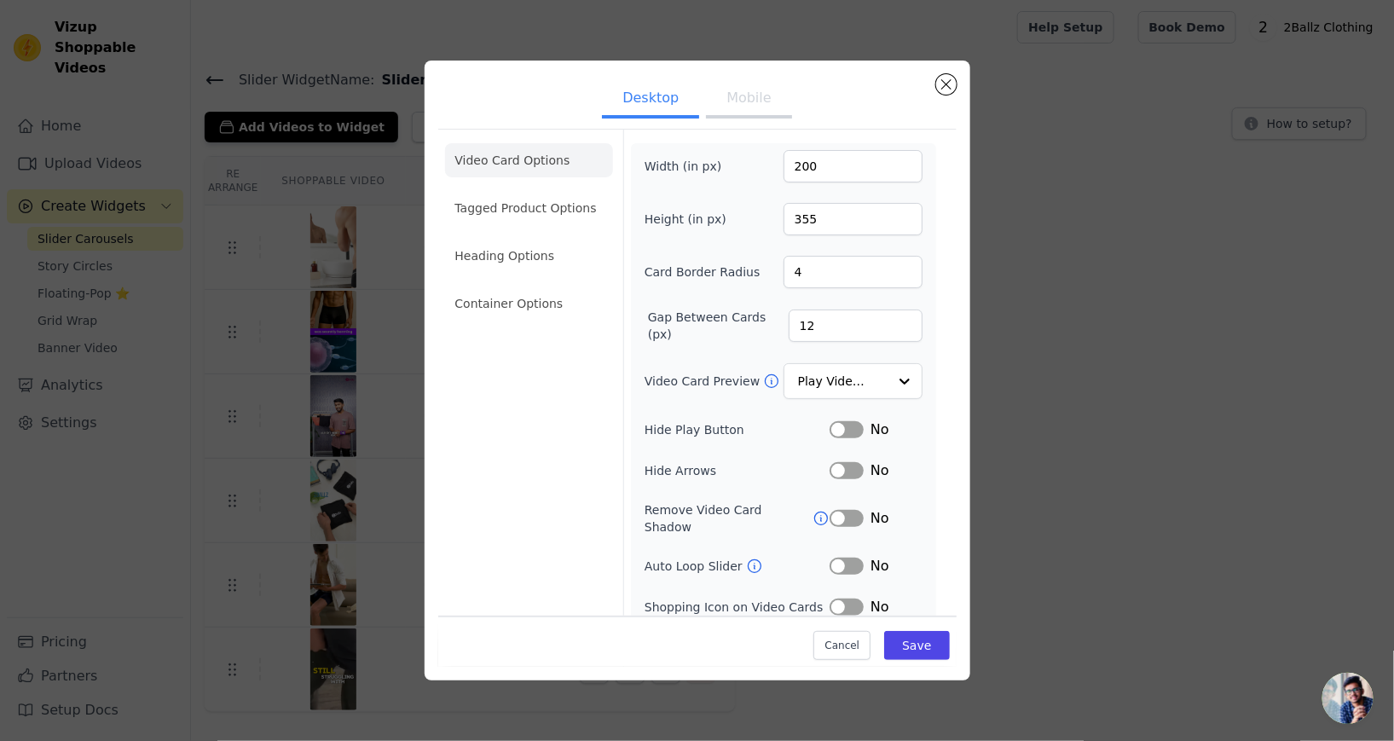
click at [735, 119] on button "Mobile" at bounding box center [748, 100] width 85 height 38
click at [545, 272] on li "Heading Options" at bounding box center [529, 256] width 168 height 34
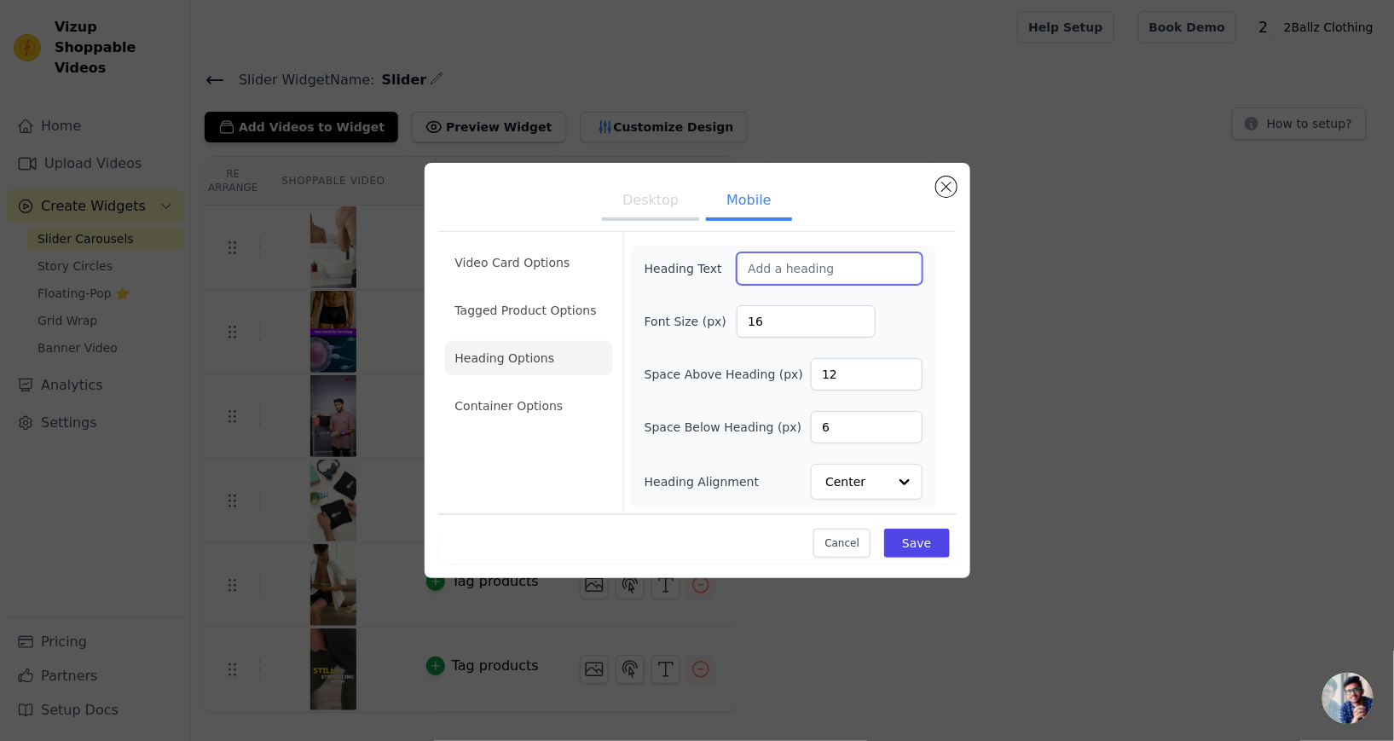
click at [787, 285] on input "Heading Text" at bounding box center [829, 268] width 185 height 32
type input "Visuals"
click at [873, 228] on ul "Desktop Mobile" at bounding box center [697, 202] width 518 height 51
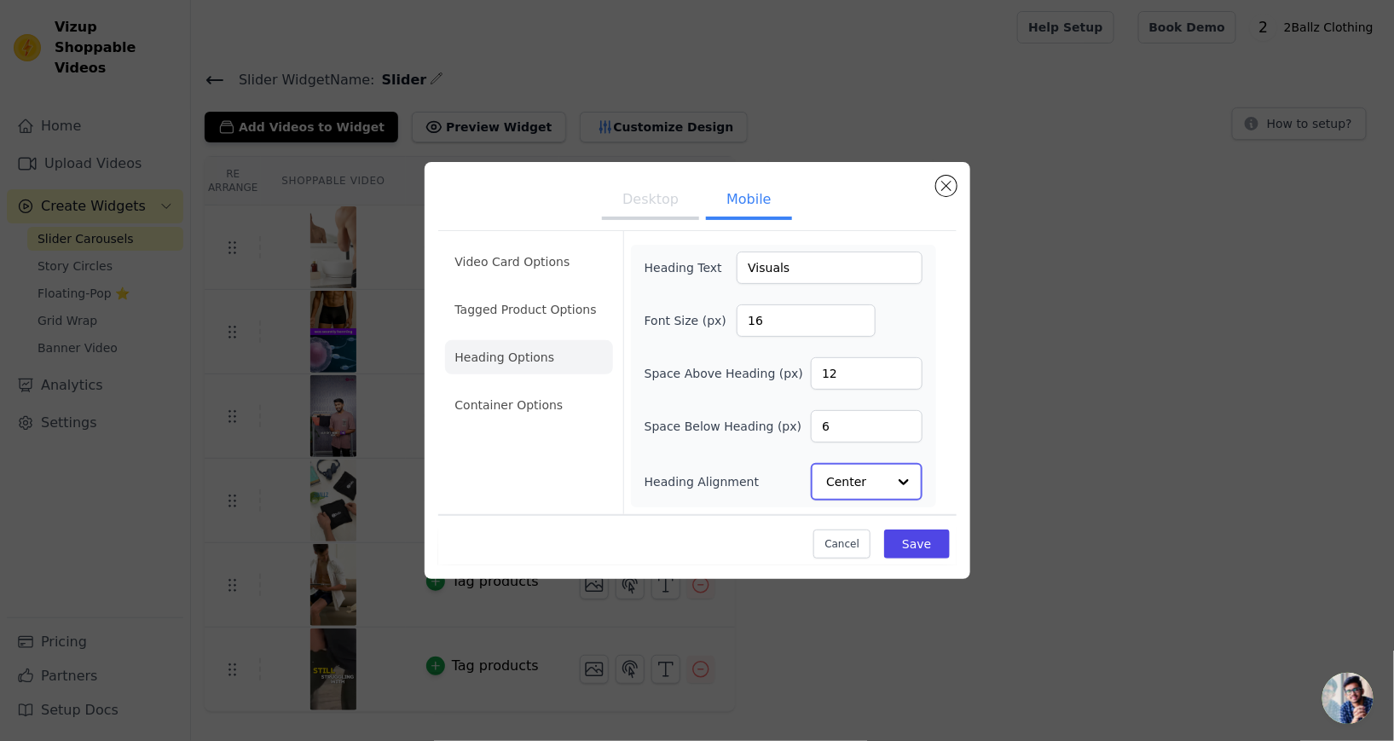
click at [861, 499] on input "Heading Alignment" at bounding box center [856, 482] width 60 height 34
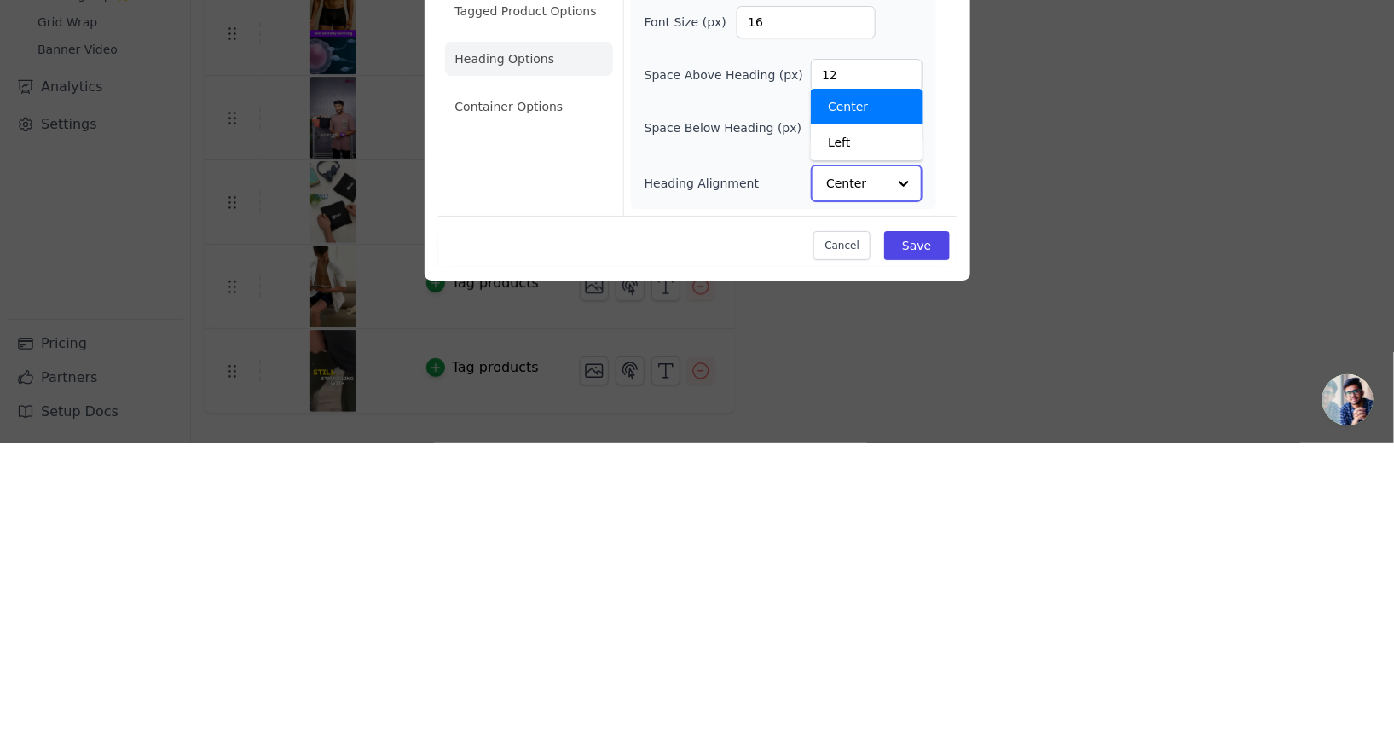
click at [866, 423] on div "Center" at bounding box center [866, 405] width 111 height 36
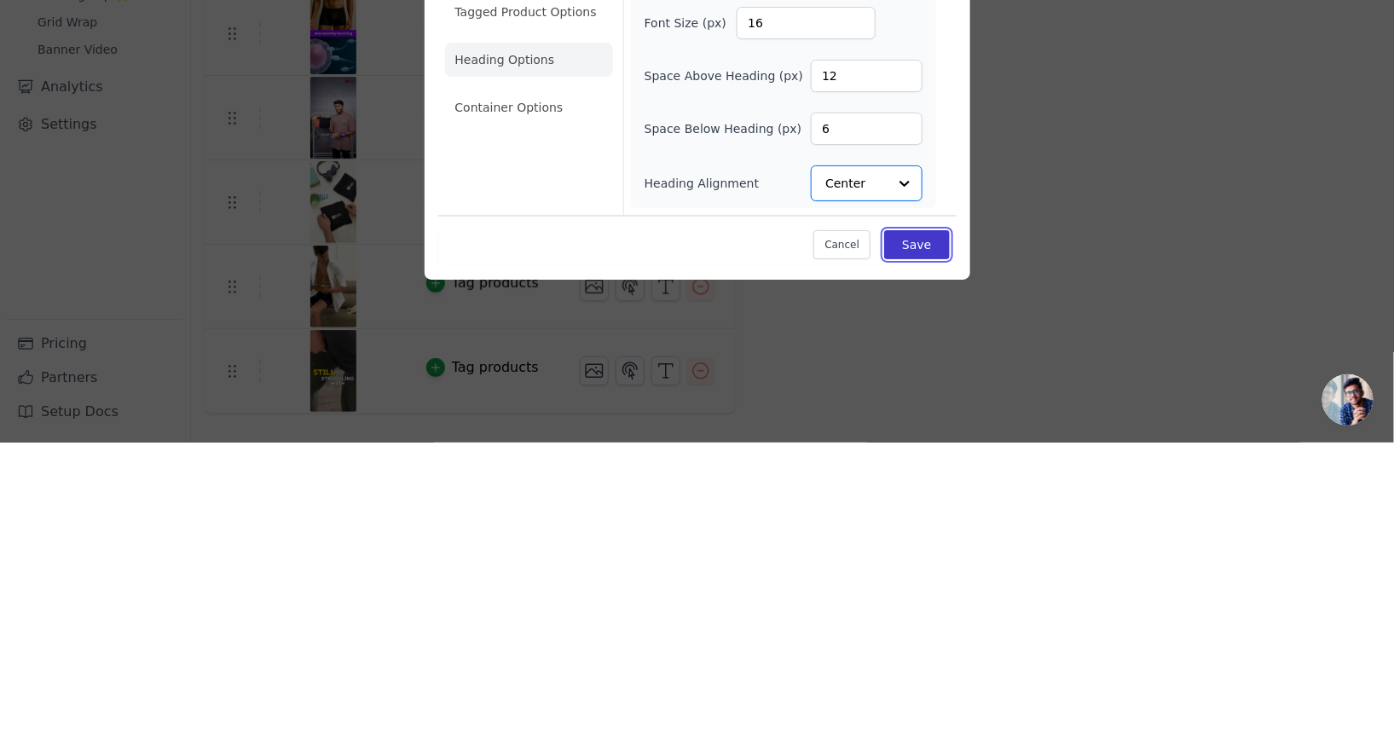
click at [908, 558] on button "Save" at bounding box center [916, 543] width 65 height 29
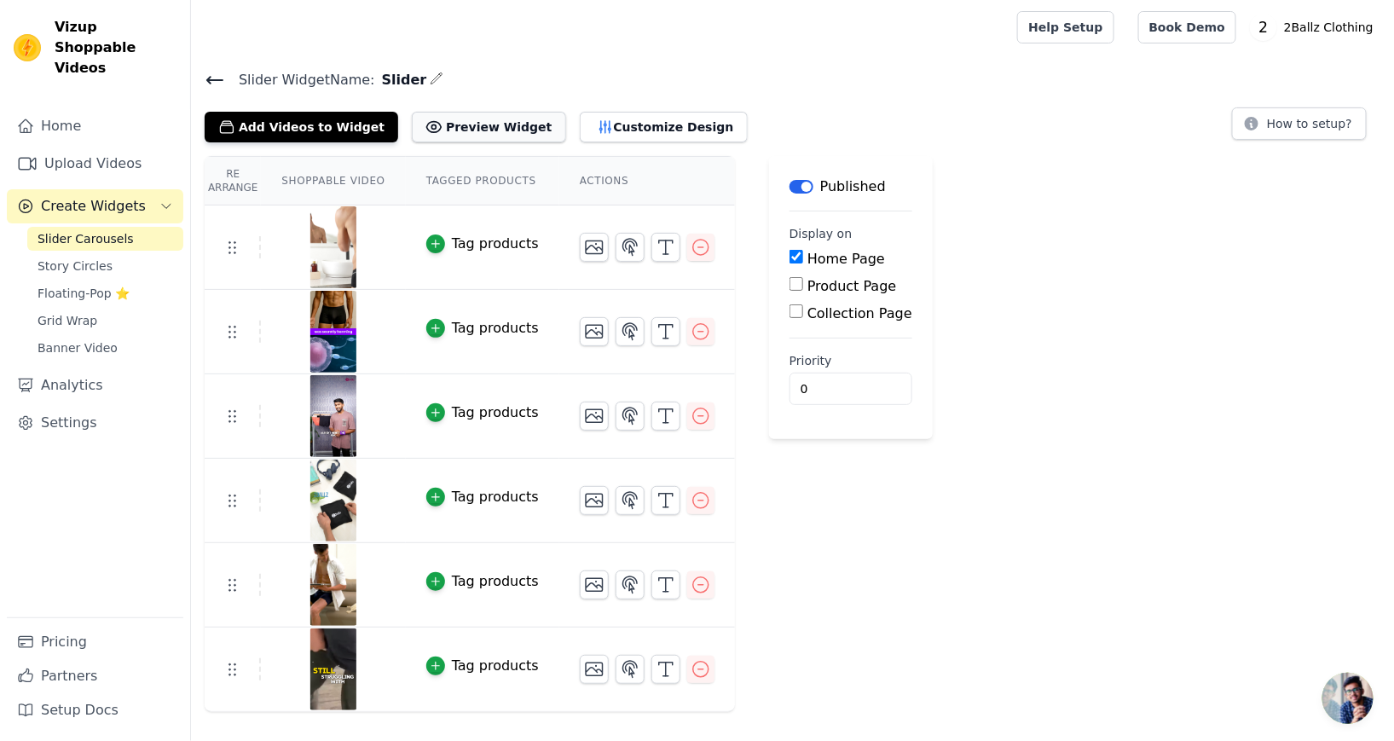
click at [437, 124] on button "Preview Widget" at bounding box center [488, 127] width 153 height 31
click at [582, 125] on button "Customize Design" at bounding box center [664, 127] width 168 height 31
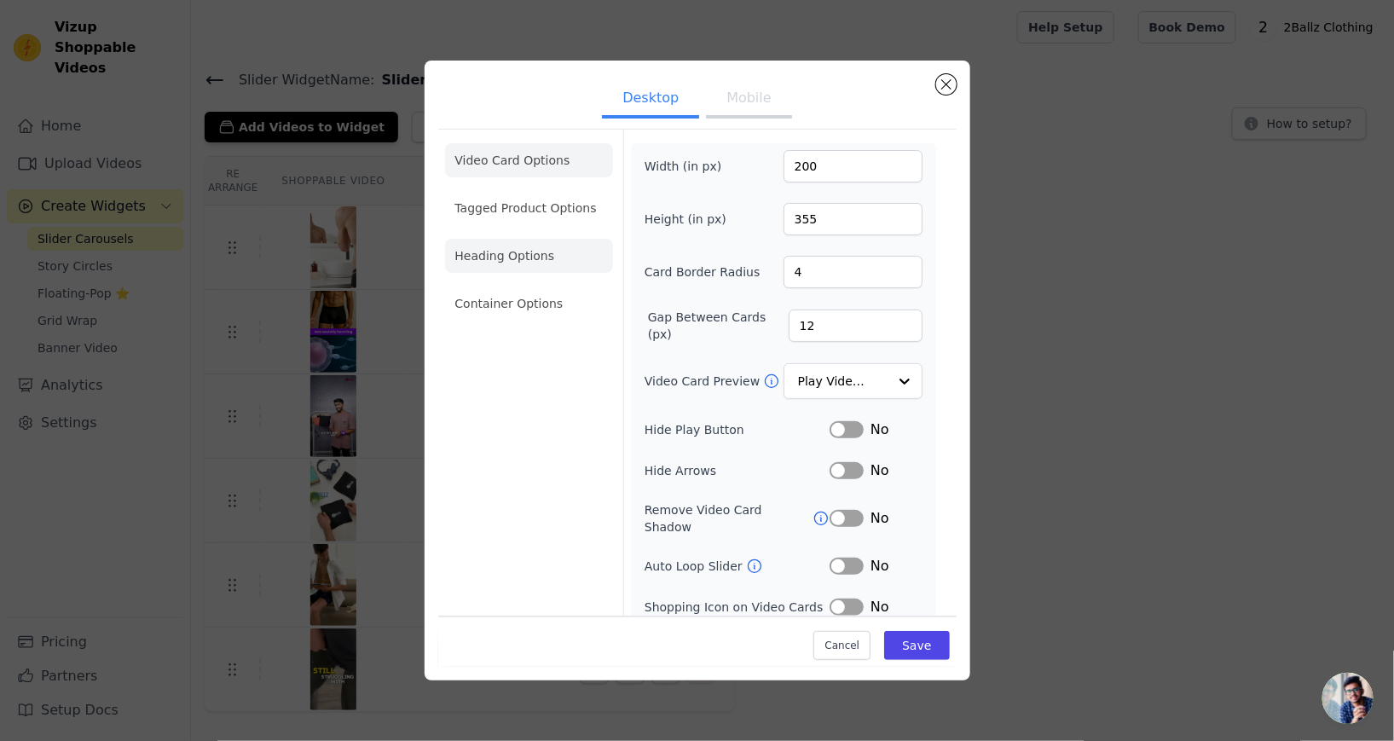
click at [507, 273] on li "Heading Options" at bounding box center [529, 256] width 168 height 34
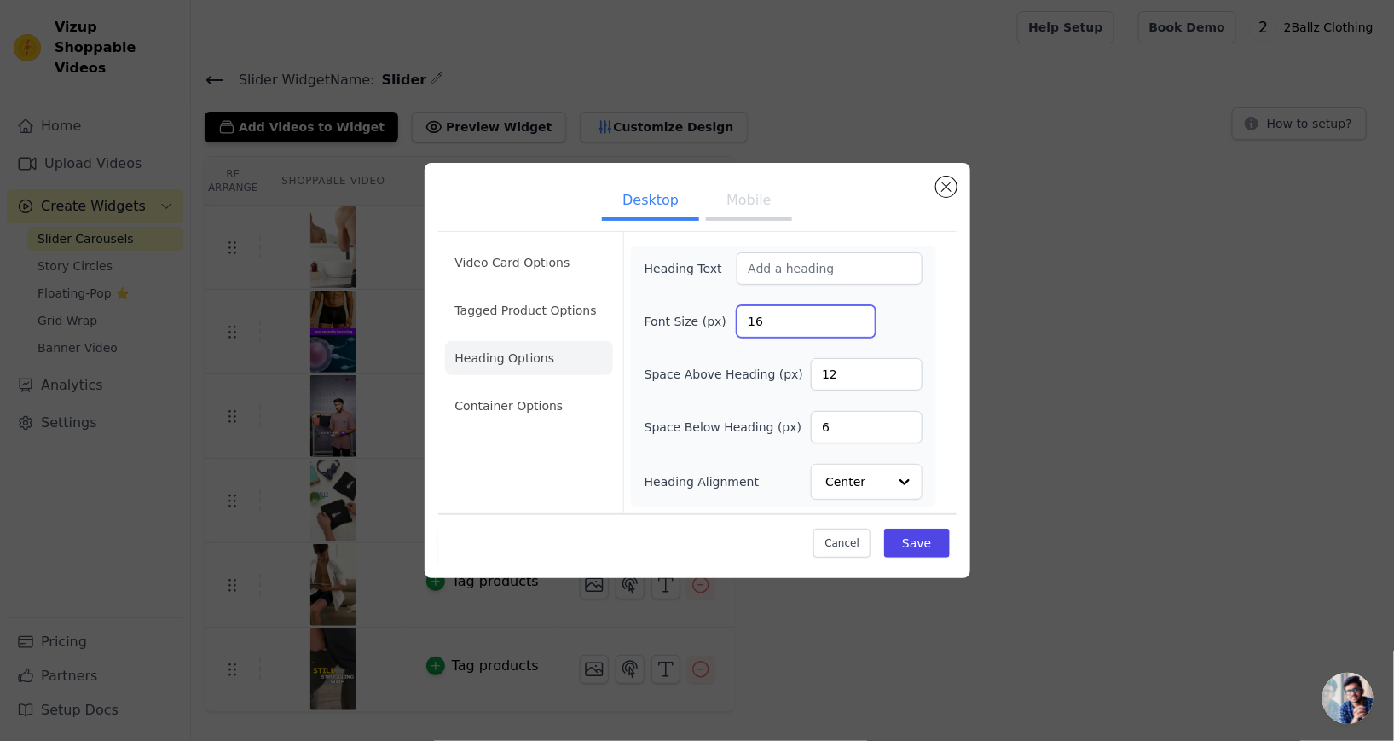
click at [781, 338] on input "16" at bounding box center [806, 321] width 139 height 32
type input "1"
click at [929, 342] on div "Heading Text Font Size (px) 48 Space Above Heading (px) 12 Space Below Heading …" at bounding box center [783, 376] width 305 height 261
click at [767, 338] on input "48" at bounding box center [806, 321] width 139 height 32
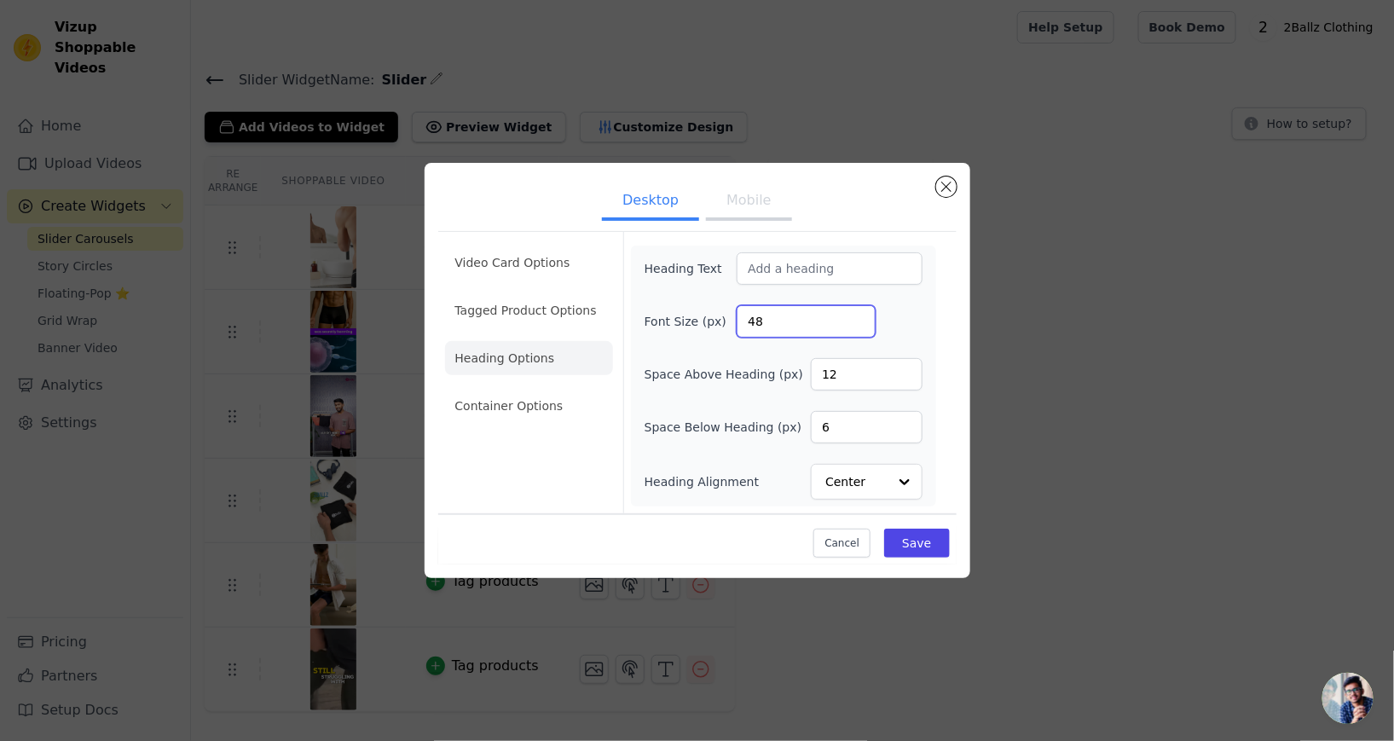
type input "4"
click at [755, 221] on button "Mobile" at bounding box center [748, 202] width 85 height 38
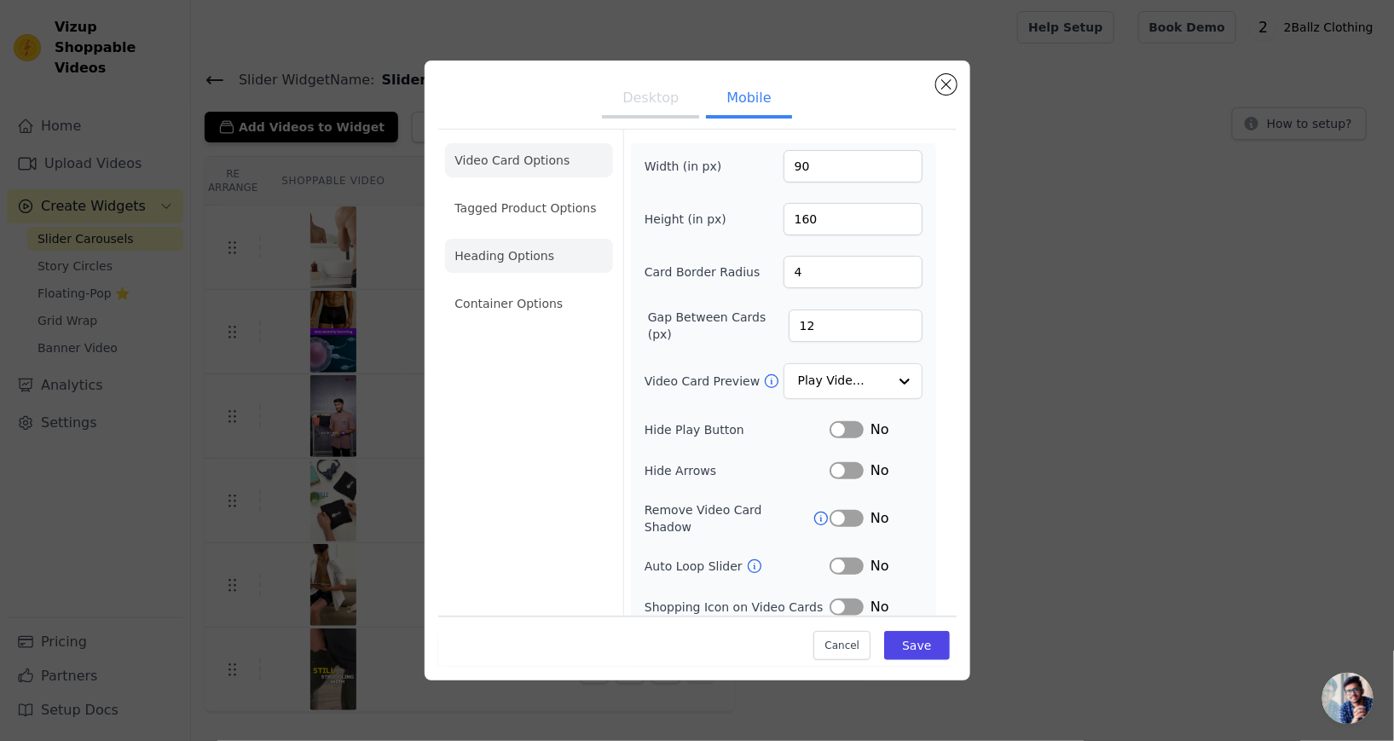
click at [524, 258] on li "Heading Options" at bounding box center [529, 256] width 168 height 34
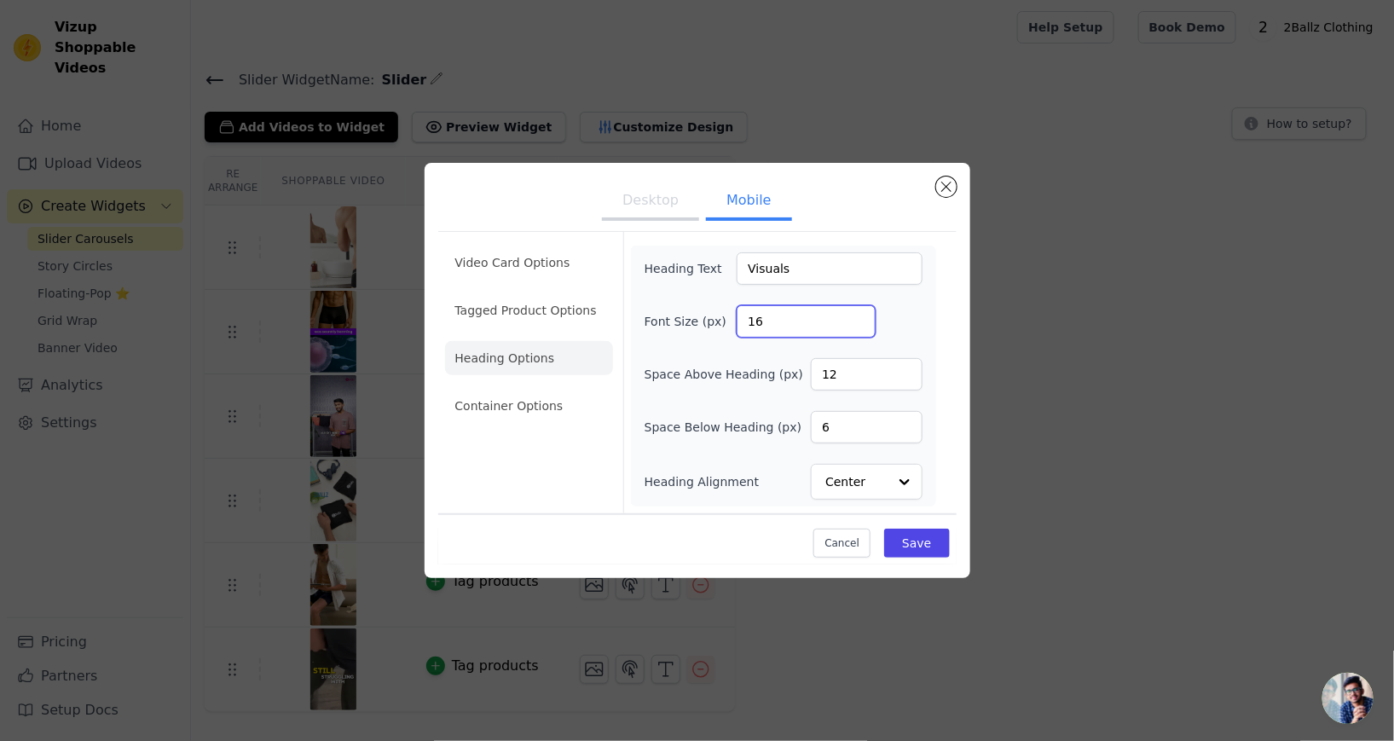
click at [791, 338] on input "16" at bounding box center [806, 321] width 139 height 32
type input "1"
type input "48"
click at [908, 338] on div "Font Size (px) 48" at bounding box center [784, 321] width 278 height 32
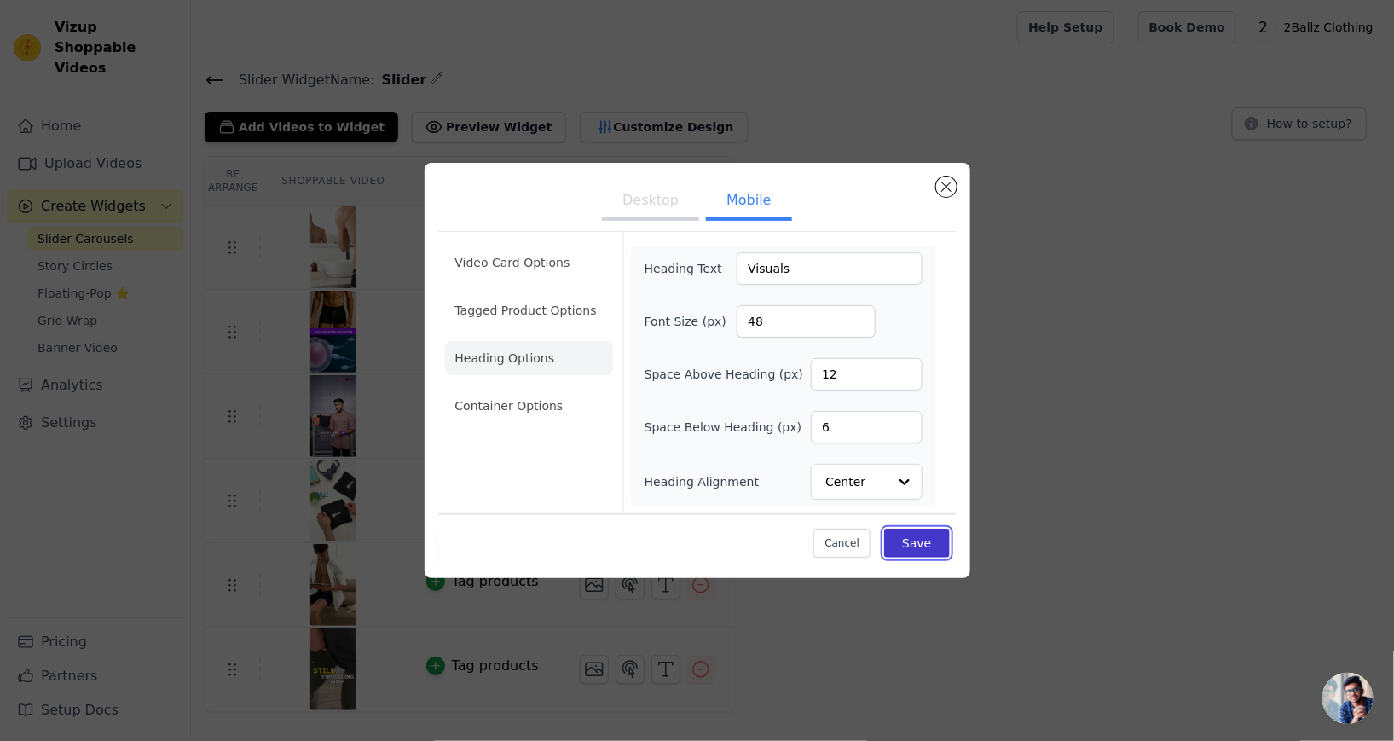
click at [941, 558] on button "Save" at bounding box center [916, 543] width 65 height 29
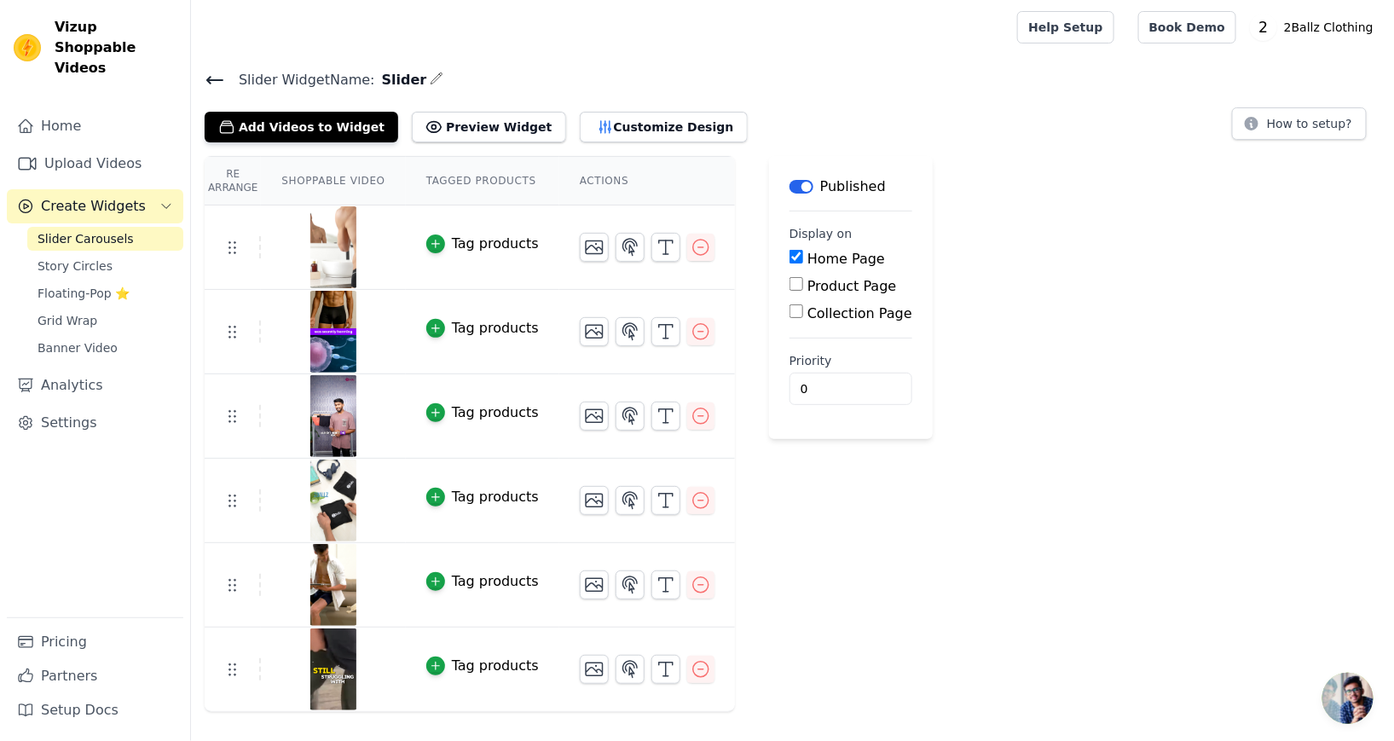
click at [205, 82] on icon at bounding box center [215, 80] width 20 height 20
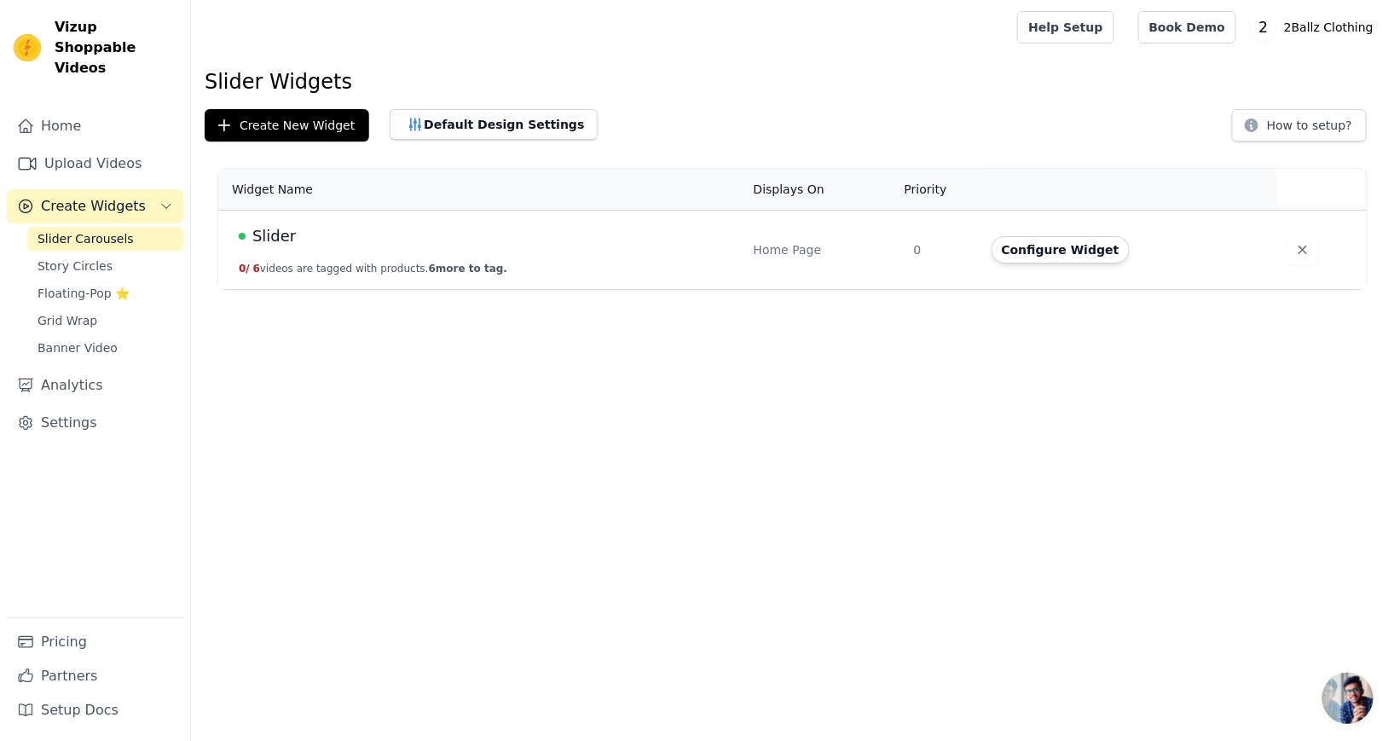
click at [96, 39] on span "Vizup Shoppable Videos" at bounding box center [116, 47] width 122 height 61
